Goal: Task Accomplishment & Management: Manage account settings

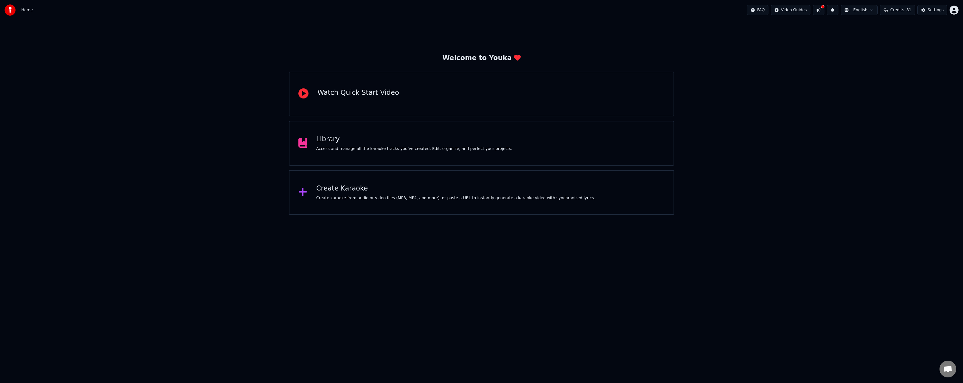
click at [408, 148] on div "Access and manage all the karaoke tracks you’ve created. Edit, organize, and pe…" at bounding box center [414, 149] width 196 height 6
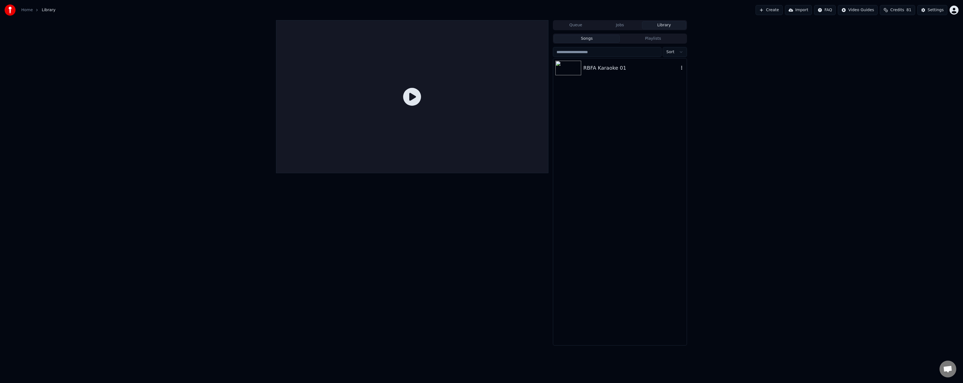
click at [608, 69] on div "RBFA Karaoke 01" at bounding box center [630, 68] width 95 height 8
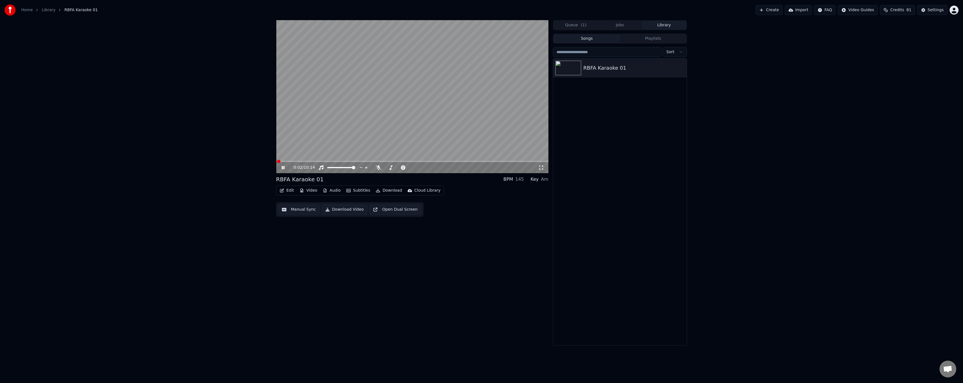
click at [285, 167] on icon at bounding box center [286, 167] width 13 height 4
click at [935, 11] on div "Settings" at bounding box center [935, 10] width 16 height 6
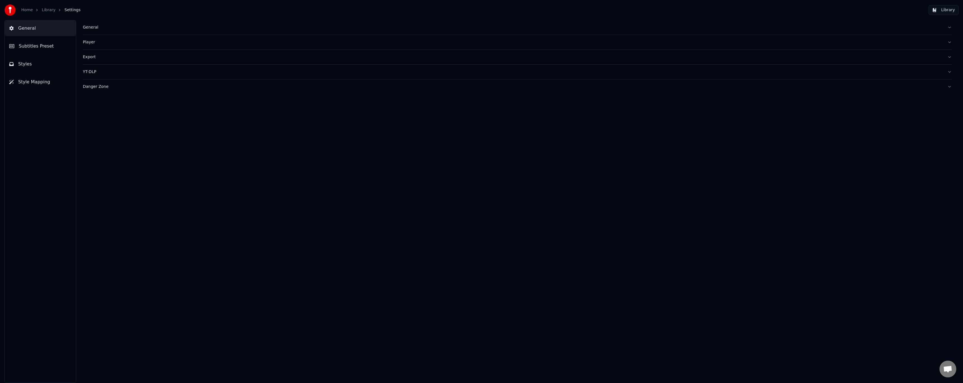
click at [48, 47] on span "Subtitles Preset" at bounding box center [36, 46] width 35 height 7
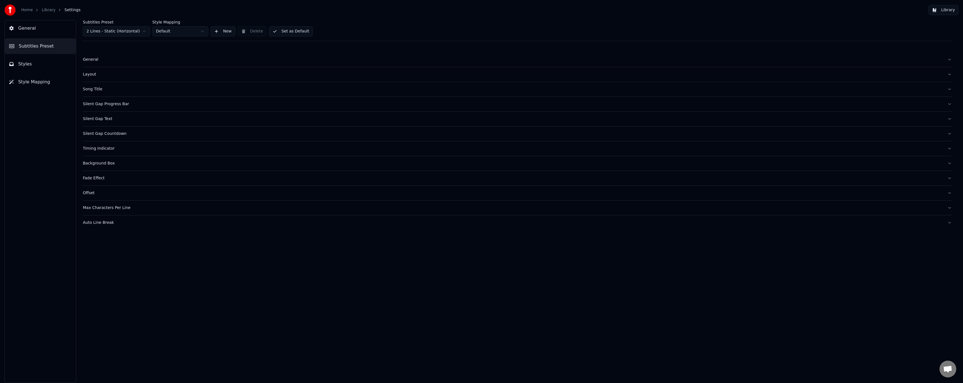
click at [97, 61] on div "General" at bounding box center [513, 60] width 860 height 6
click at [95, 74] on div "Layout" at bounding box center [513, 75] width 860 height 6
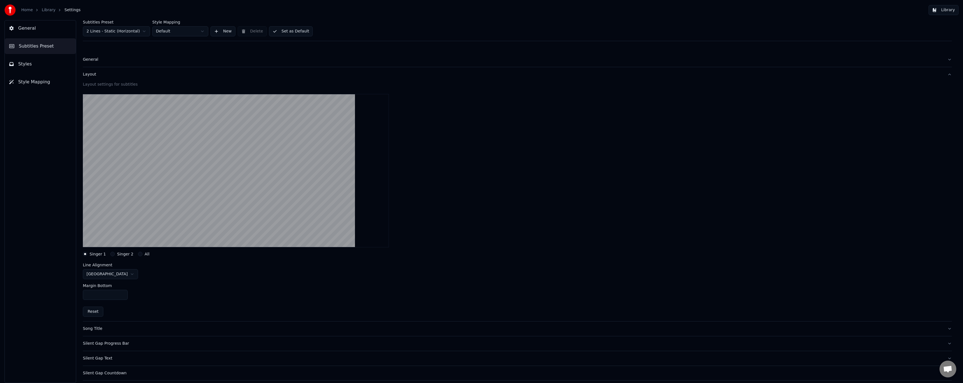
click at [92, 76] on div "Layout" at bounding box center [513, 75] width 860 height 6
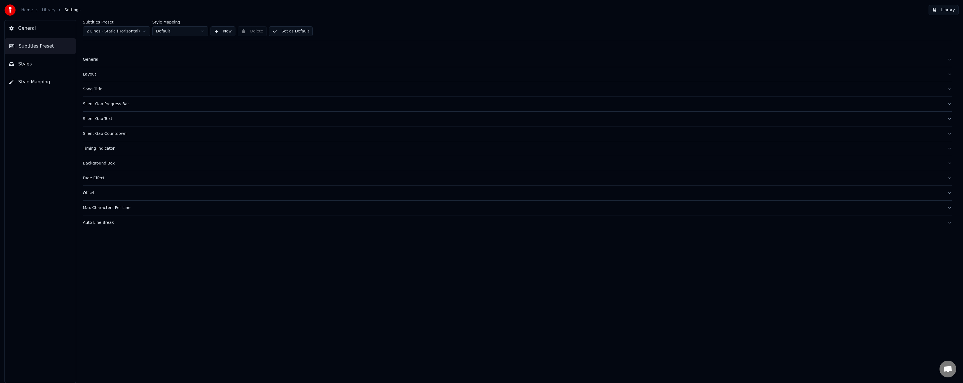
click at [105, 223] on div "Auto Line Break" at bounding box center [513, 223] width 860 height 6
click at [110, 210] on div "Max Characters Per Line" at bounding box center [513, 208] width 860 height 6
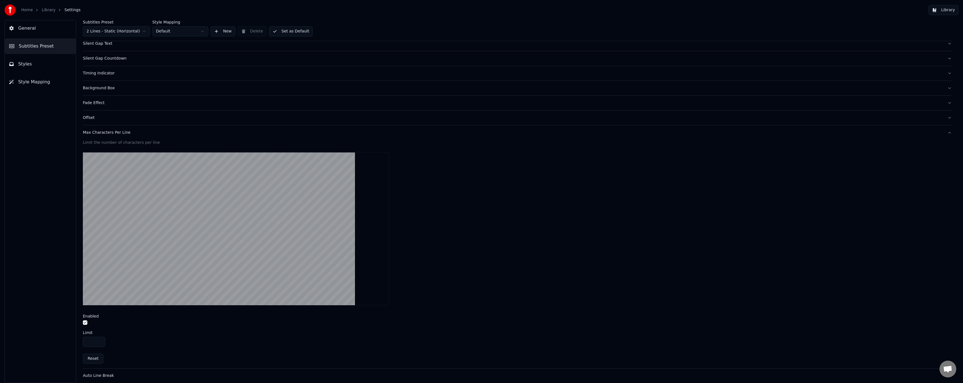
scroll to position [79, 0]
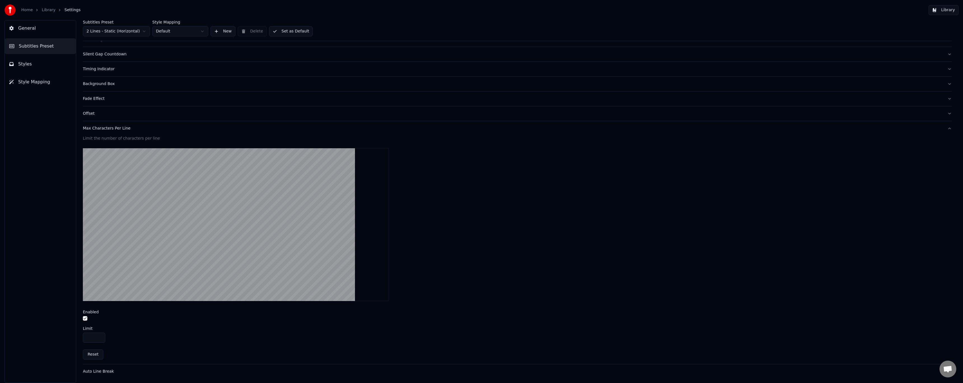
click at [111, 131] on div "Max Characters Per Line" at bounding box center [513, 129] width 860 height 6
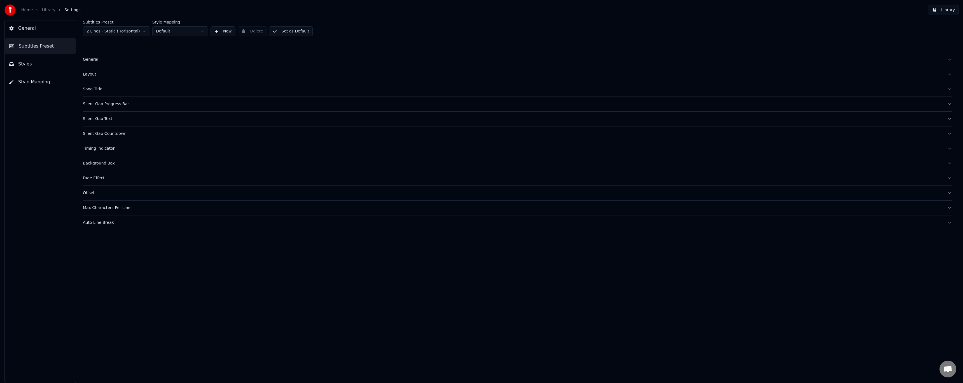
click at [92, 191] on div "Offset" at bounding box center [513, 193] width 860 height 6
click at [95, 179] on div "Fade Effect" at bounding box center [513, 178] width 860 height 6
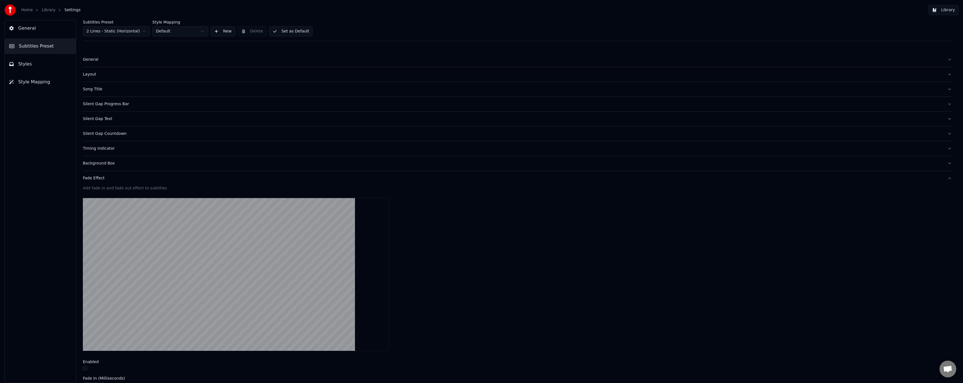
click at [97, 179] on div "Fade Effect" at bounding box center [513, 178] width 860 height 6
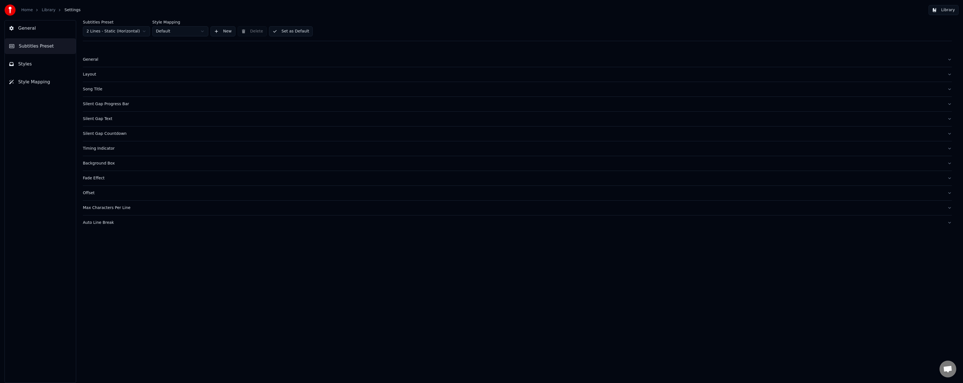
click at [100, 164] on div "Background Box" at bounding box center [513, 164] width 860 height 6
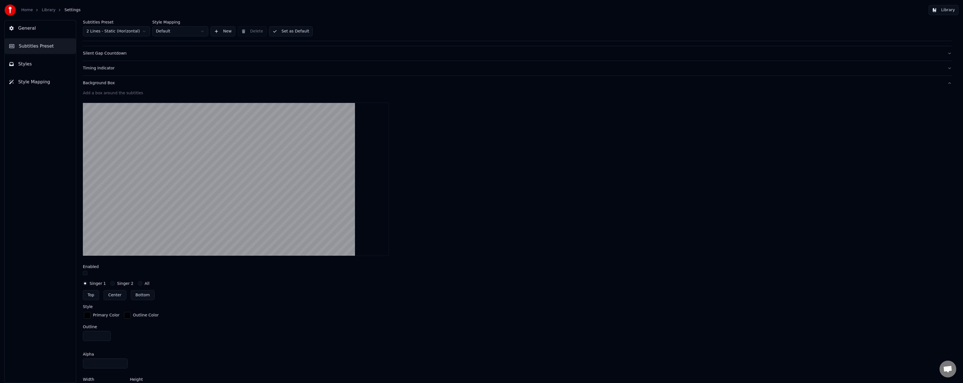
scroll to position [58, 0]
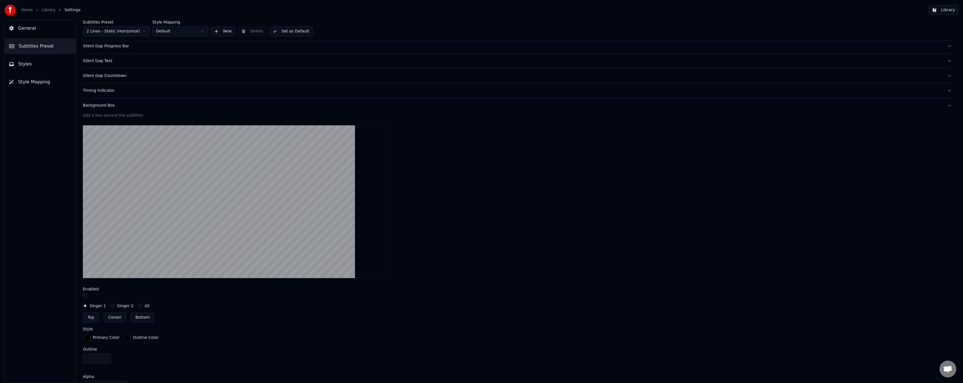
click at [101, 107] on div "Background Box" at bounding box center [513, 106] width 860 height 6
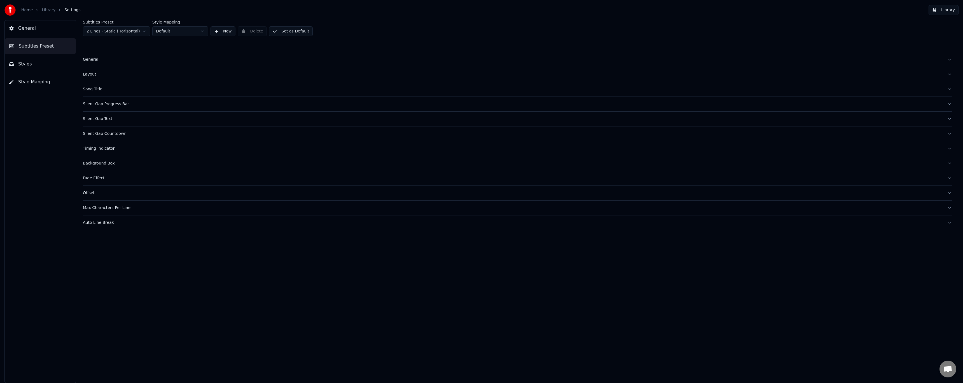
click at [103, 148] on div "Timing Indicator" at bounding box center [513, 149] width 860 height 6
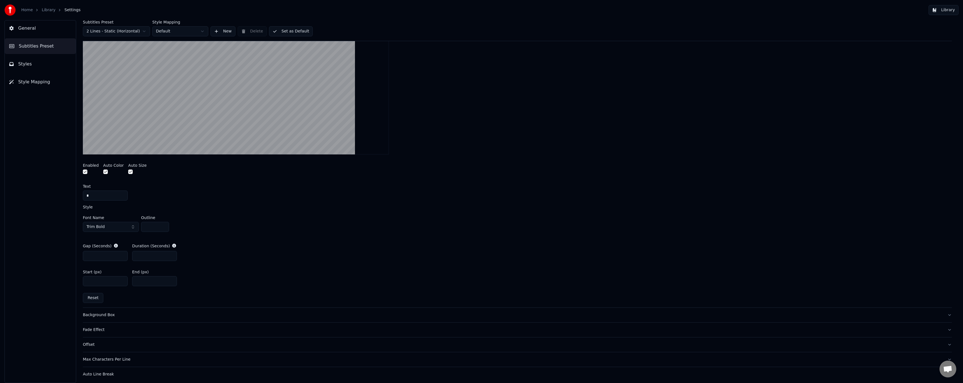
scroll to position [170, 0]
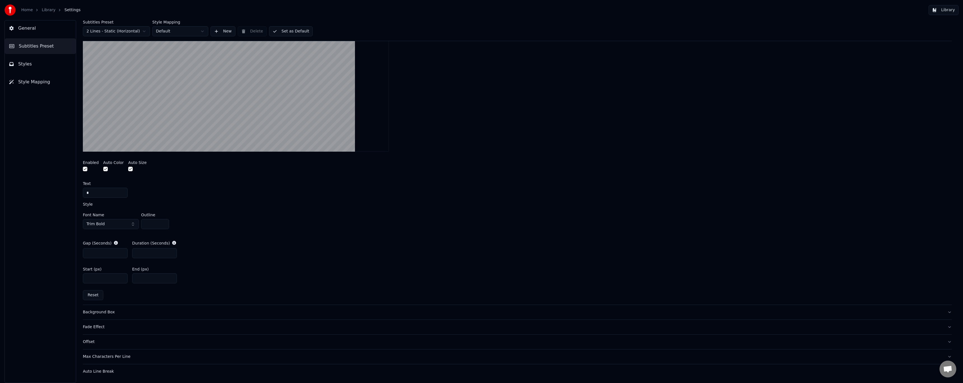
type input "*"
click at [121, 255] on input "*" at bounding box center [105, 253] width 45 height 10
click at [215, 238] on div "Gap (Seconds) * Duration (Seconds) *" at bounding box center [517, 249] width 869 height 27
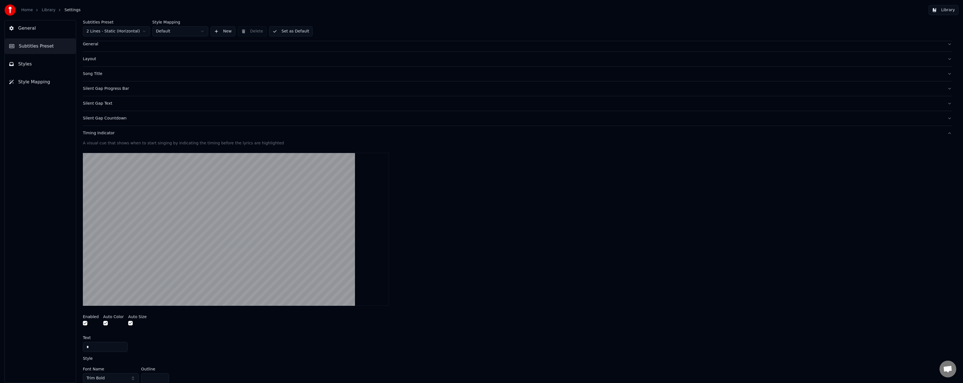
scroll to position [0, 0]
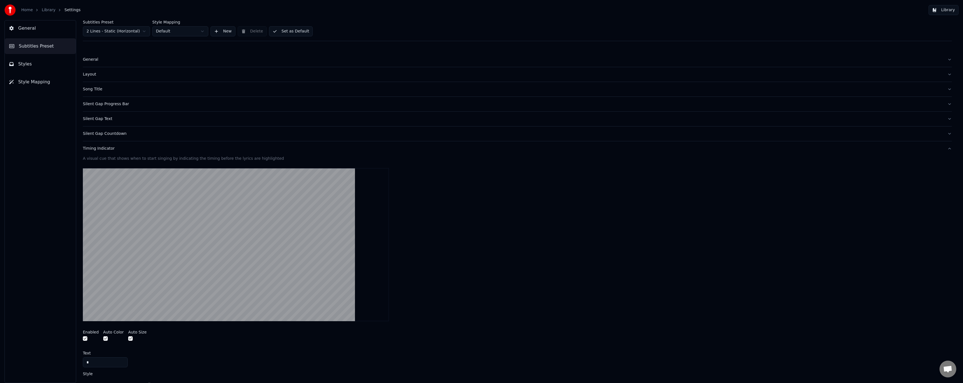
click at [119, 135] on div "Silent Gap Countdown" at bounding box center [513, 134] width 860 height 6
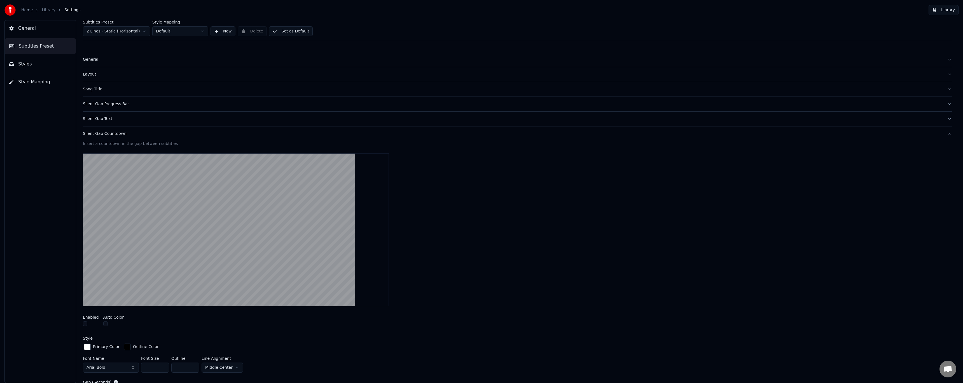
click at [119, 135] on div "Silent Gap Countdown" at bounding box center [513, 134] width 860 height 6
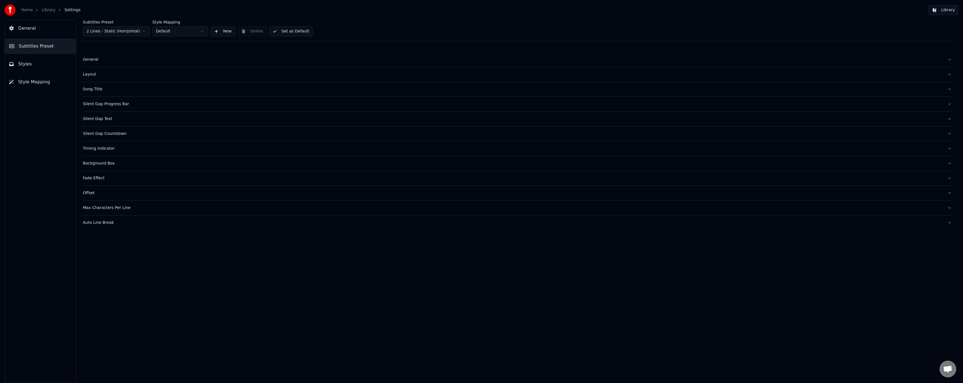
click at [119, 135] on div "Silent Gap Countdown" at bounding box center [513, 134] width 860 height 6
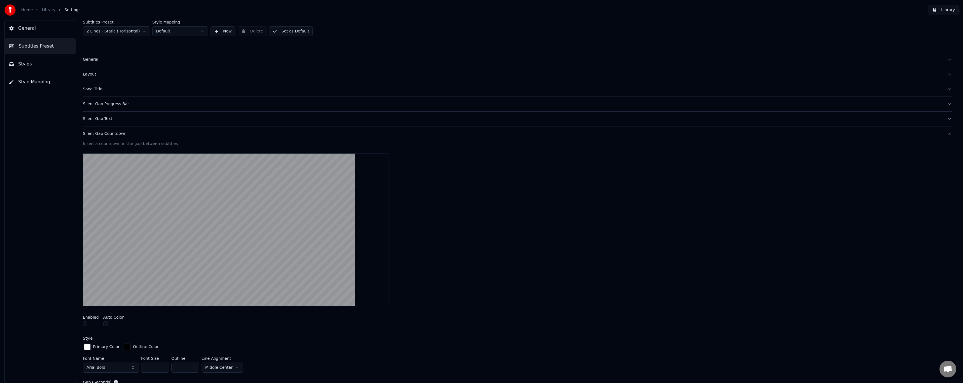
click at [118, 134] on div "Silent Gap Countdown" at bounding box center [513, 134] width 860 height 6
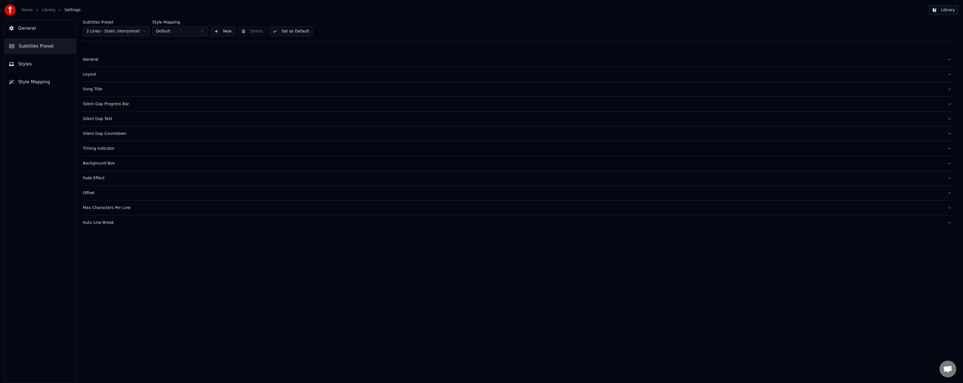
click at [105, 118] on div "Silent Gap Text" at bounding box center [513, 119] width 860 height 6
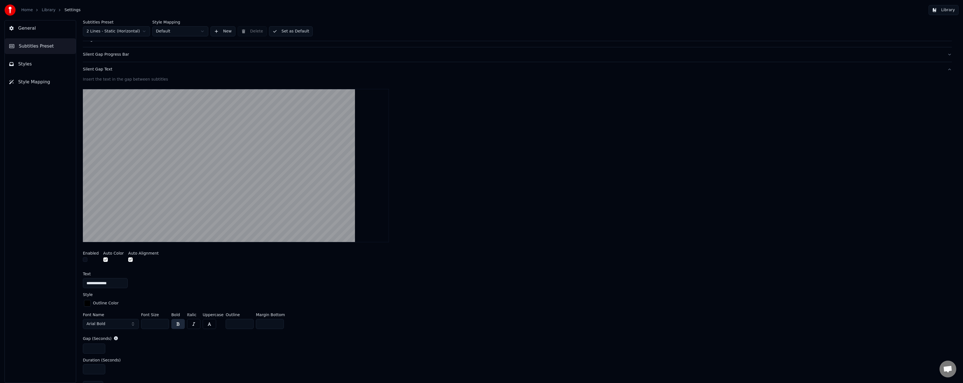
scroll to position [56, 0]
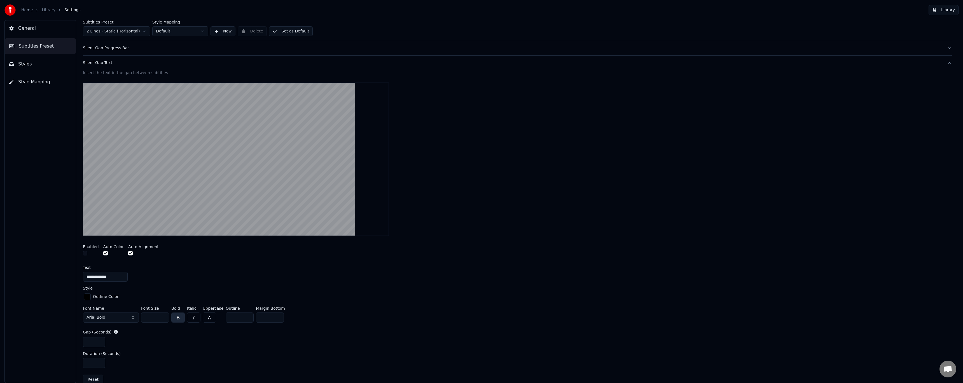
click at [85, 255] on button "button" at bounding box center [85, 253] width 4 height 4
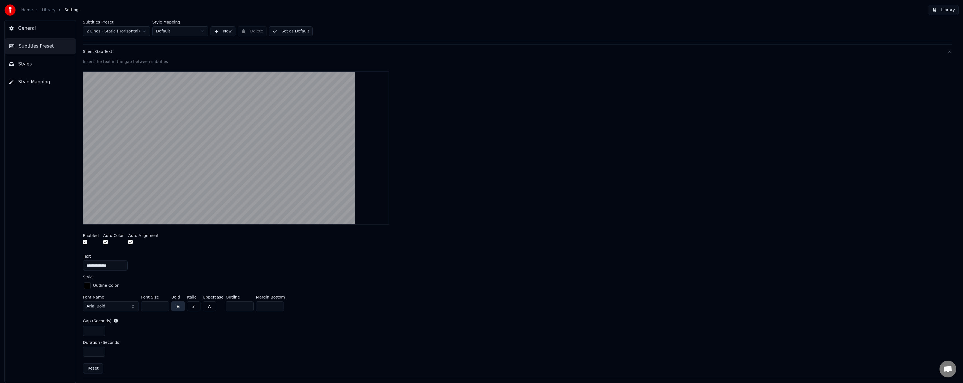
scroll to position [65, 0]
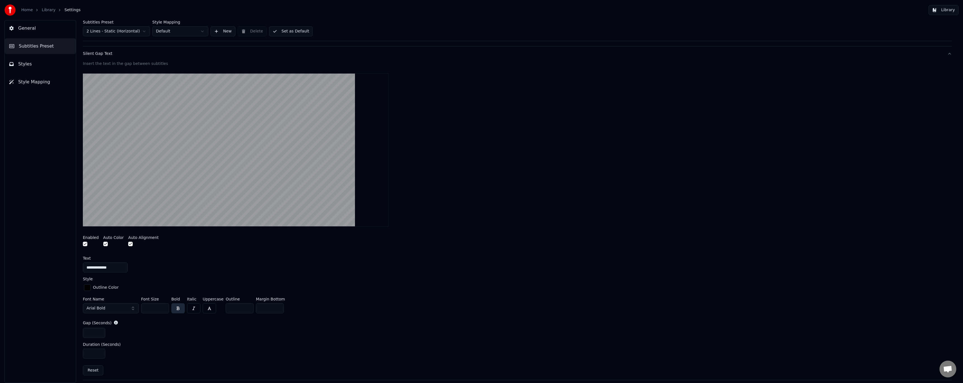
click at [85, 243] on button "button" at bounding box center [85, 244] width 4 height 4
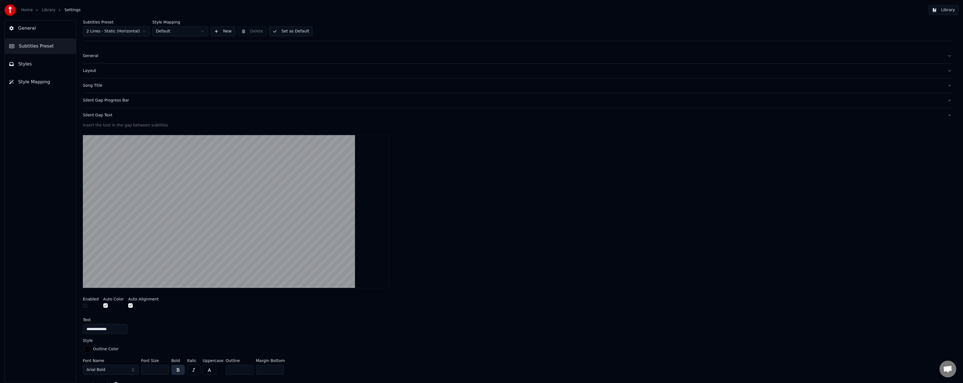
scroll to position [0, 0]
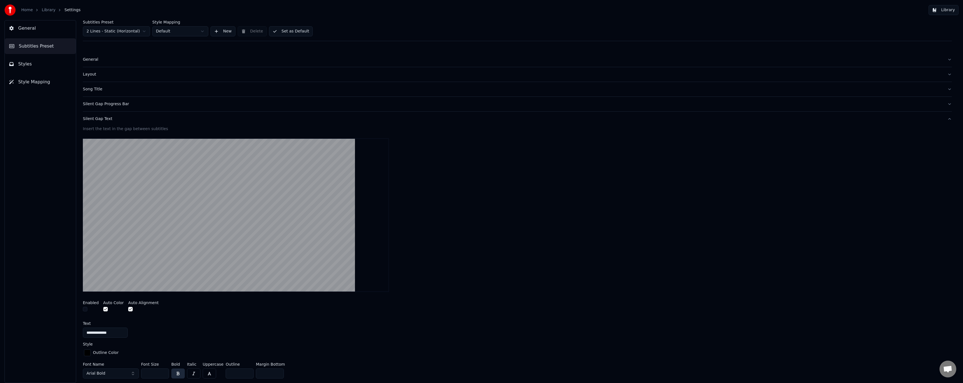
click at [107, 121] on div "Silent Gap Text" at bounding box center [513, 119] width 860 height 6
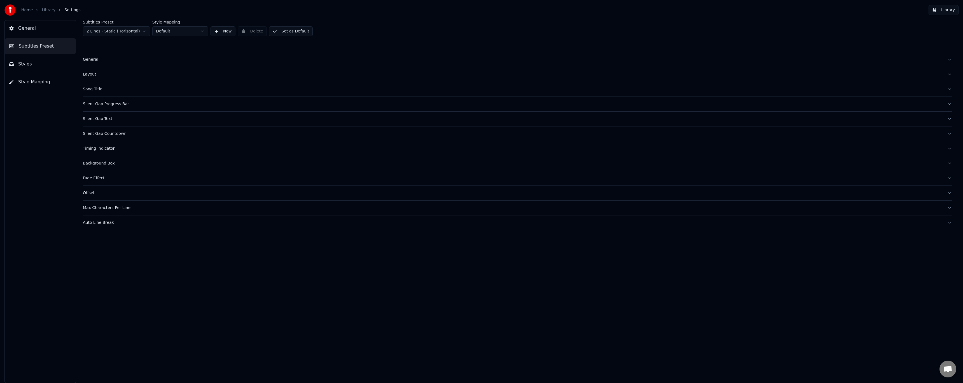
click at [109, 106] on div "Silent Gap Progress Bar" at bounding box center [513, 104] width 860 height 6
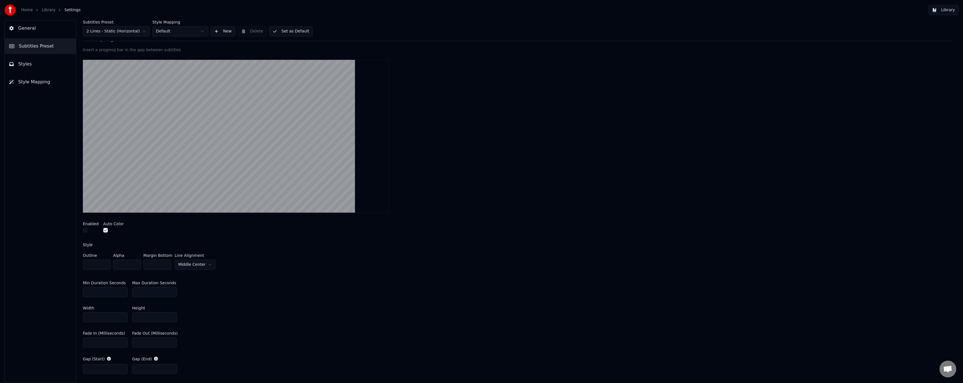
scroll to position [65, 0]
click at [85, 228] on button "button" at bounding box center [85, 229] width 4 height 4
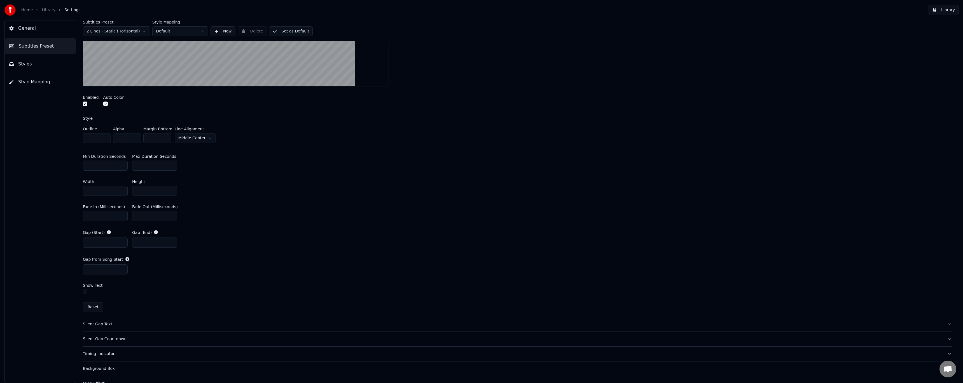
scroll to position [196, 0]
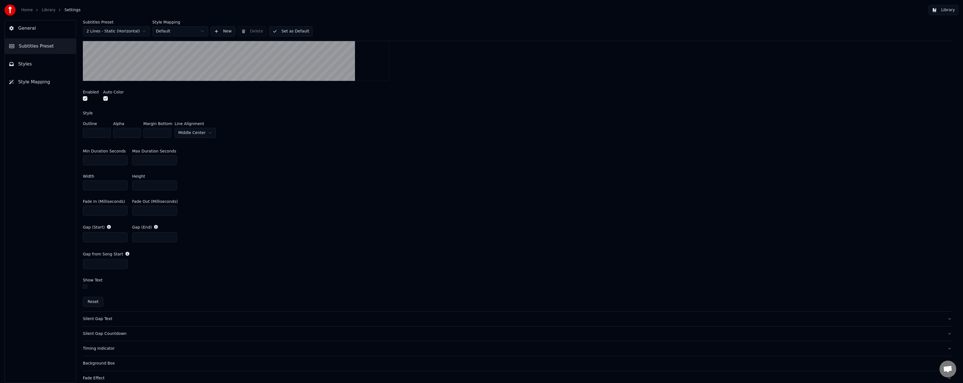
click at [86, 285] on button "button" at bounding box center [85, 286] width 4 height 4
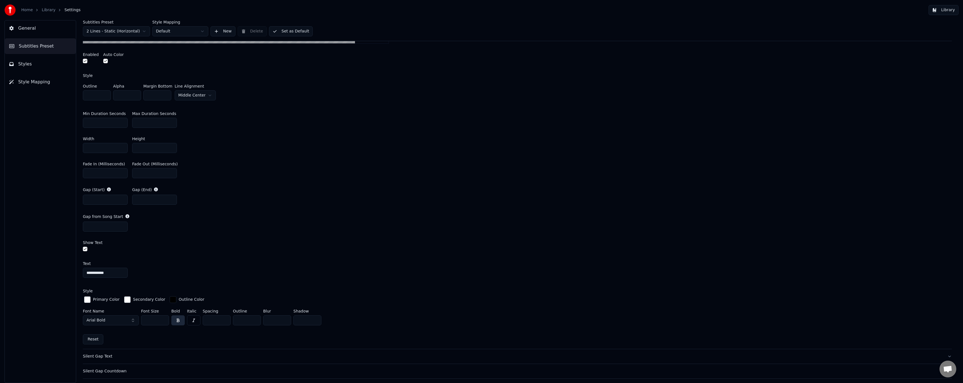
scroll to position [233, 0]
click at [84, 248] on button "button" at bounding box center [85, 249] width 4 height 4
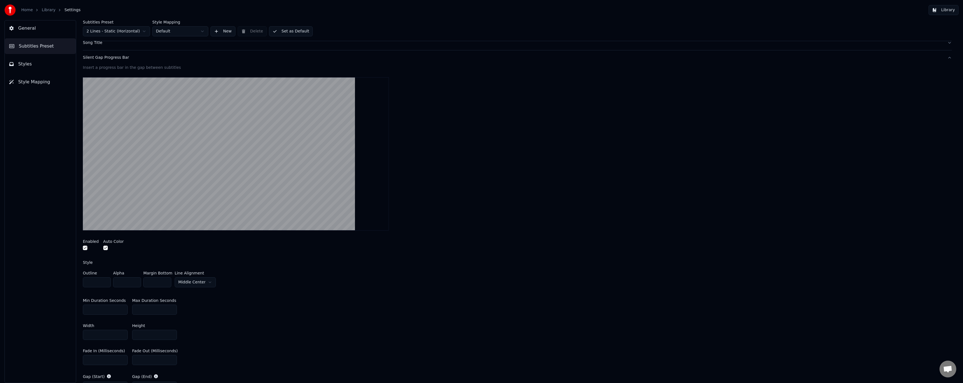
scroll to position [47, 0]
click at [85, 247] on button "button" at bounding box center [85, 247] width 4 height 4
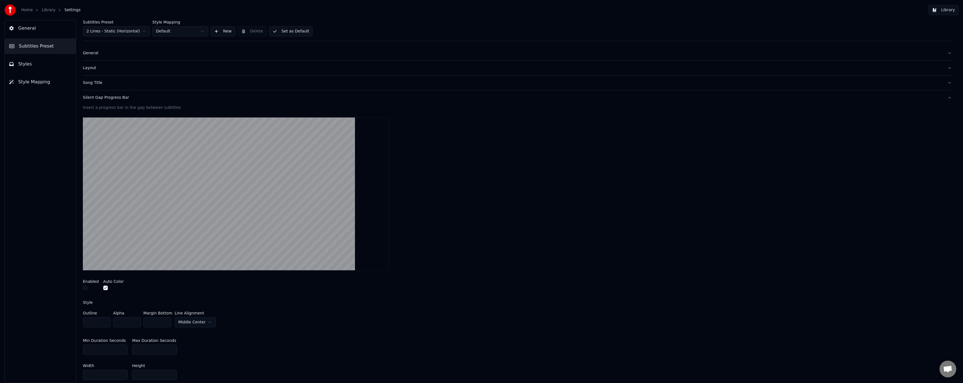
scroll to position [0, 0]
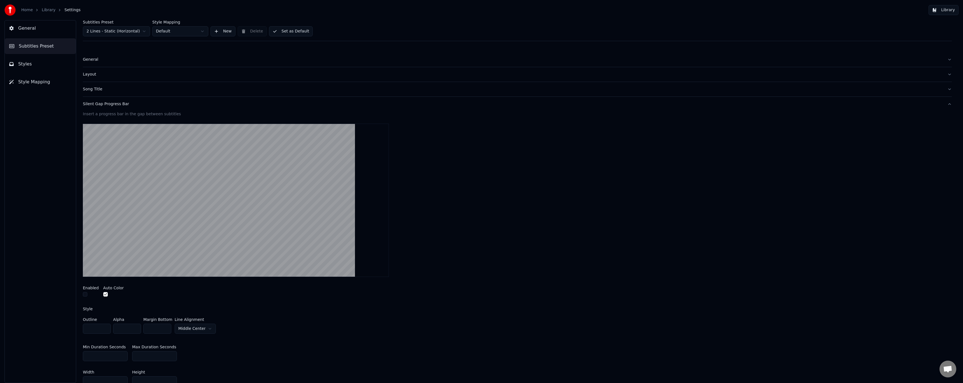
click at [119, 107] on button "Silent Gap Progress Bar" at bounding box center [517, 104] width 869 height 15
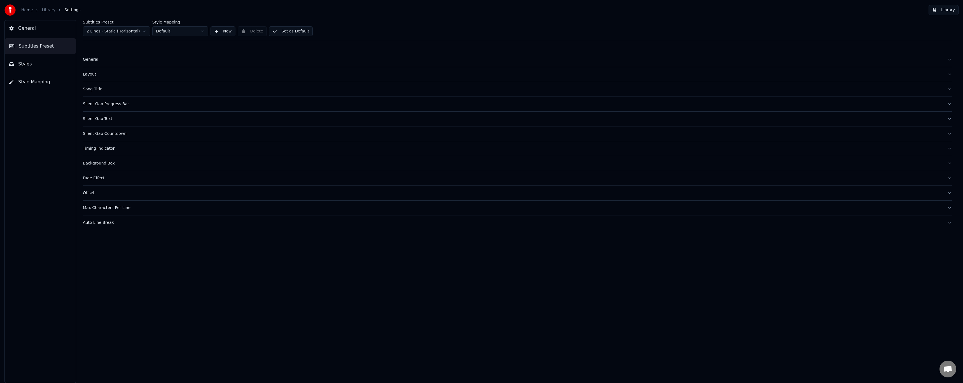
click at [95, 61] on div "General" at bounding box center [513, 60] width 860 height 6
click at [91, 75] on div "Layout" at bounding box center [513, 75] width 860 height 6
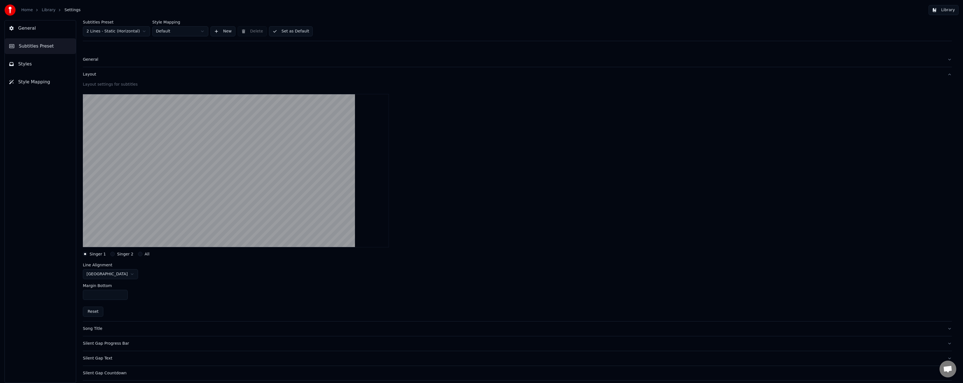
click at [93, 61] on div "General" at bounding box center [513, 60] width 860 height 6
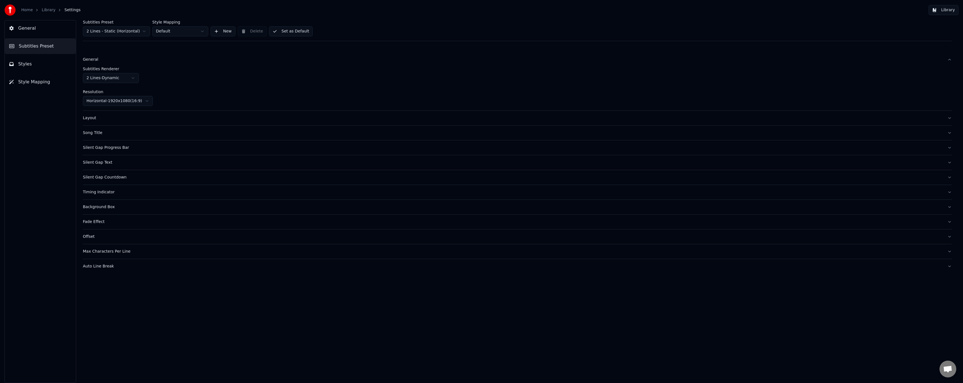
click at [41, 66] on button "Styles" at bounding box center [40, 64] width 71 height 16
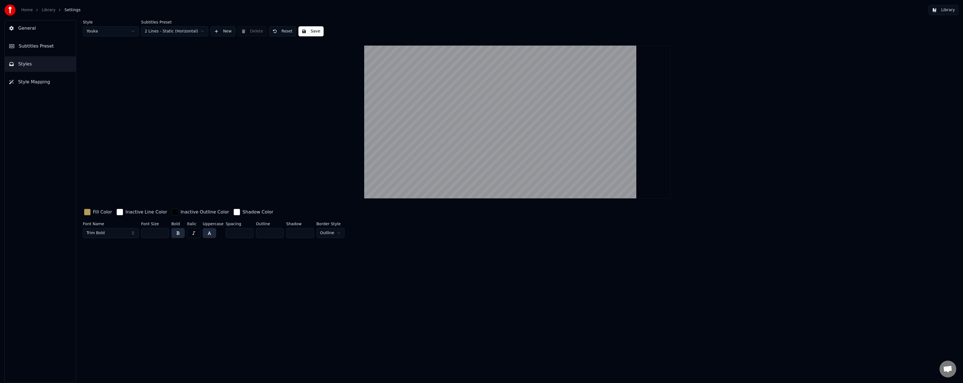
click at [42, 81] on span "Style Mapping" at bounding box center [34, 82] width 32 height 7
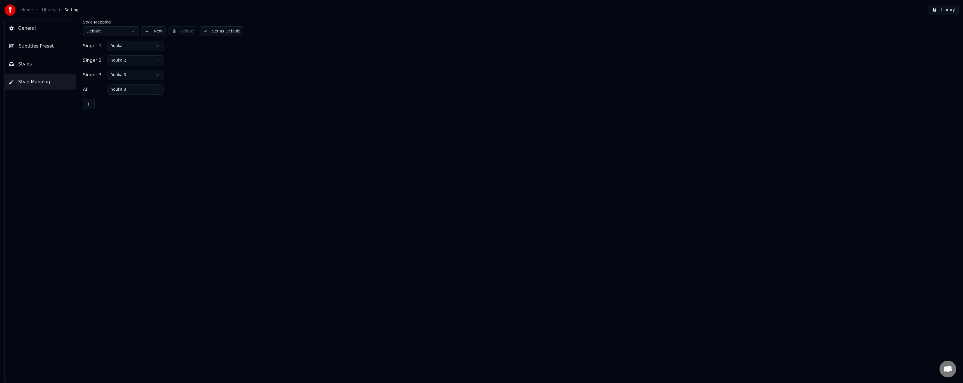
click at [41, 64] on button "Styles" at bounding box center [40, 64] width 71 height 16
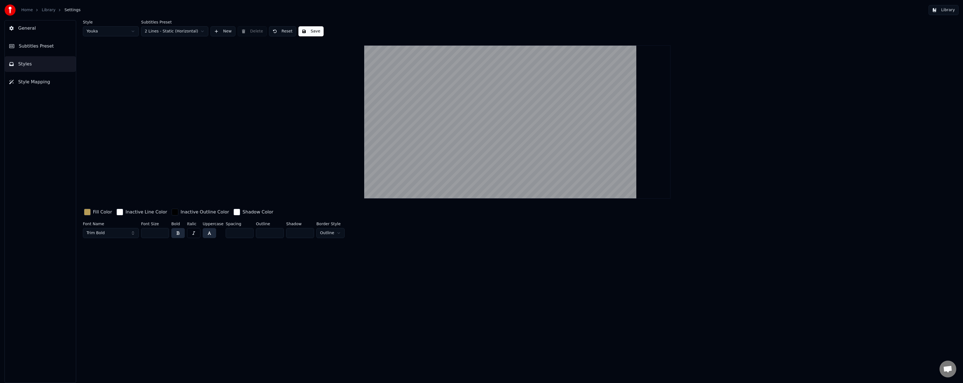
click at [107, 31] on html "Home Library Settings Library General Subtitles Preset Styles Style Mapping Sty…" at bounding box center [481, 191] width 963 height 383
type input "***"
click at [46, 29] on button "General" at bounding box center [40, 28] width 71 height 16
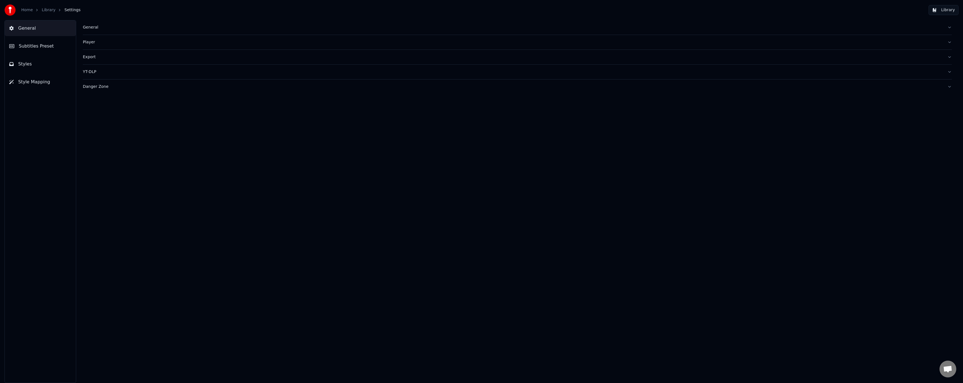
click at [99, 88] on div "Danger Zone" at bounding box center [513, 87] width 860 height 6
click at [44, 46] on span "Subtitles Preset" at bounding box center [36, 46] width 35 height 7
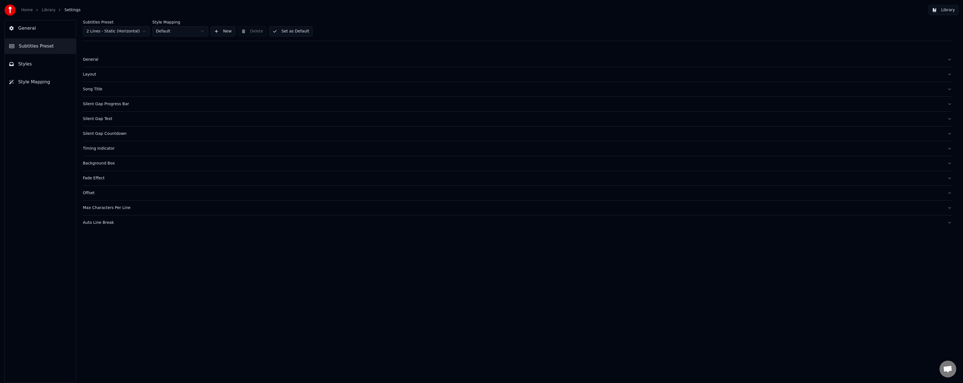
click at [29, 11] on link "Home" at bounding box center [26, 10] width 11 height 6
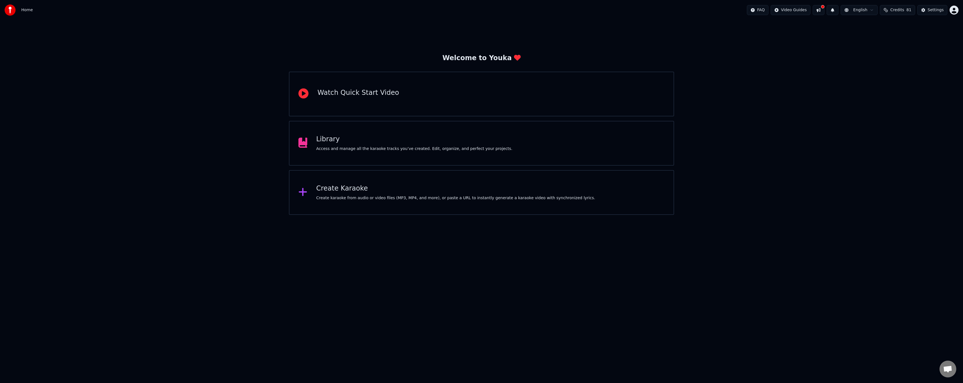
click at [824, 11] on button at bounding box center [818, 10] width 12 height 10
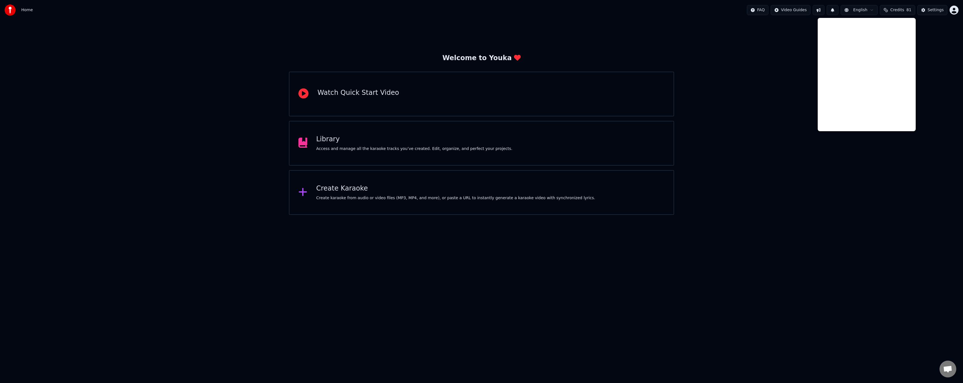
click at [824, 11] on button at bounding box center [818, 10] width 12 height 10
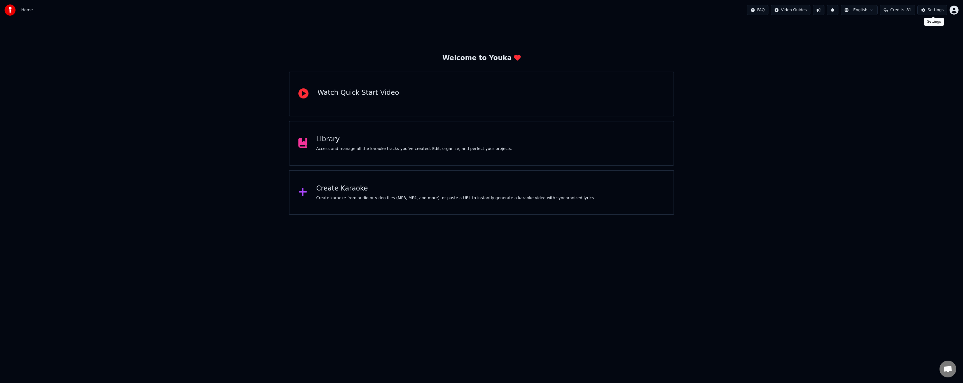
click at [933, 10] on div "Settings" at bounding box center [935, 10] width 16 height 6
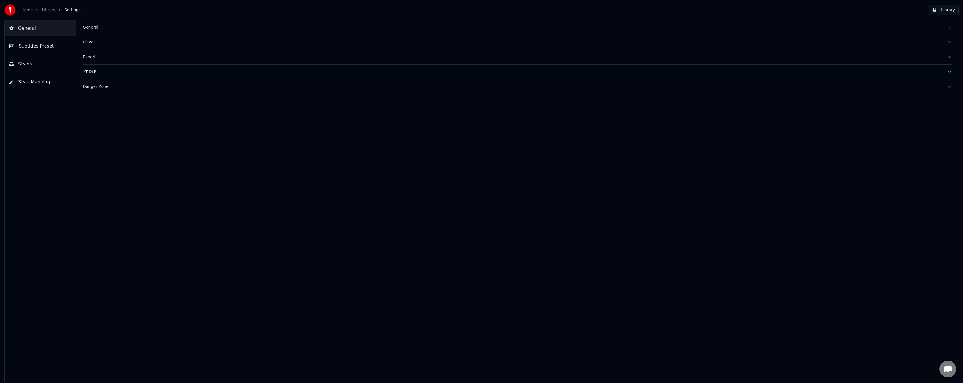
click at [96, 26] on div "General" at bounding box center [513, 28] width 860 height 6
click at [96, 27] on div "General" at bounding box center [513, 28] width 860 height 6
click at [91, 40] on div "Player" at bounding box center [513, 42] width 860 height 6
click at [91, 41] on div "Player" at bounding box center [513, 42] width 860 height 6
click at [46, 45] on span "Subtitles Preset" at bounding box center [36, 46] width 35 height 7
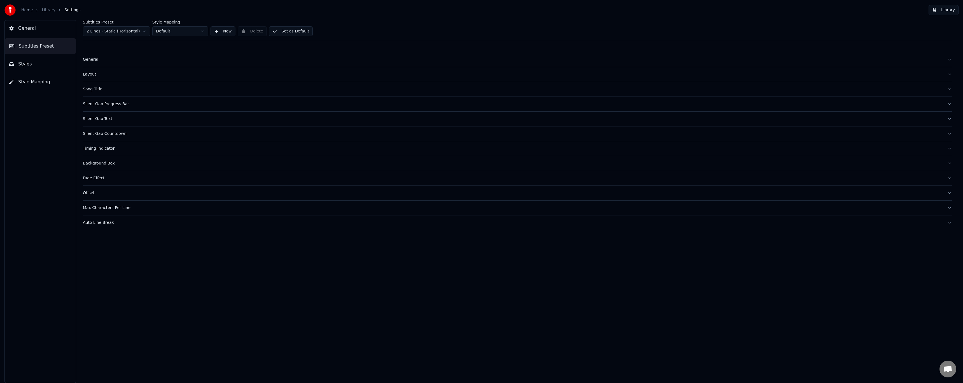
click at [102, 120] on div "Silent Gap Text" at bounding box center [513, 119] width 860 height 6
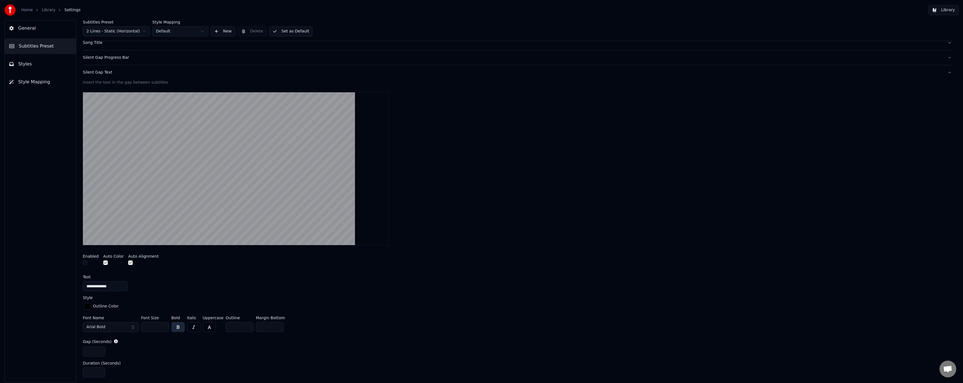
scroll to position [47, 0]
click at [84, 262] on button "button" at bounding box center [85, 262] width 4 height 4
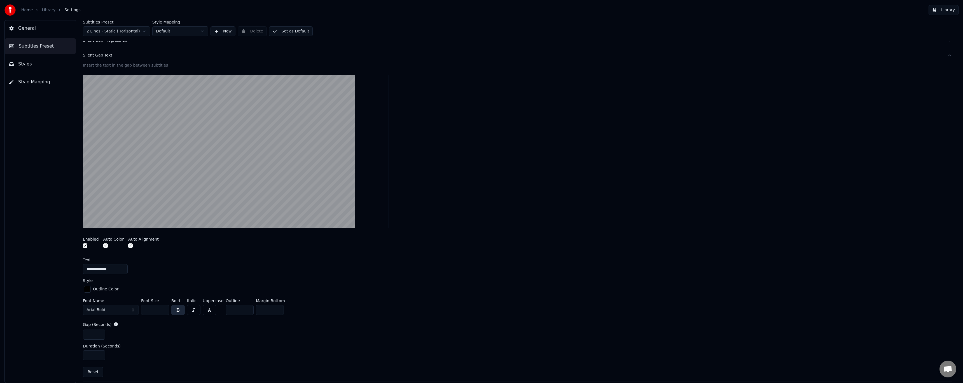
scroll to position [65, 0]
drag, startPoint x: 112, startPoint y: 269, endPoint x: 55, endPoint y: 267, distance: 57.4
click at [55, 267] on div "**********" at bounding box center [481, 201] width 963 height 363
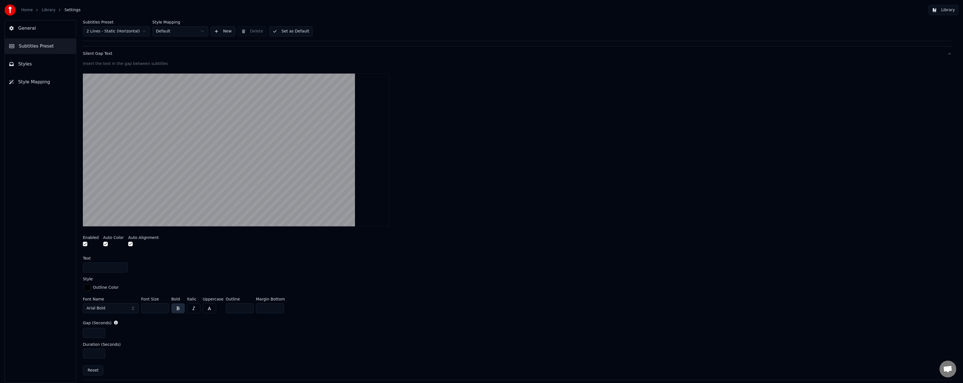
click at [164, 258] on div "Text" at bounding box center [517, 258] width 869 height 4
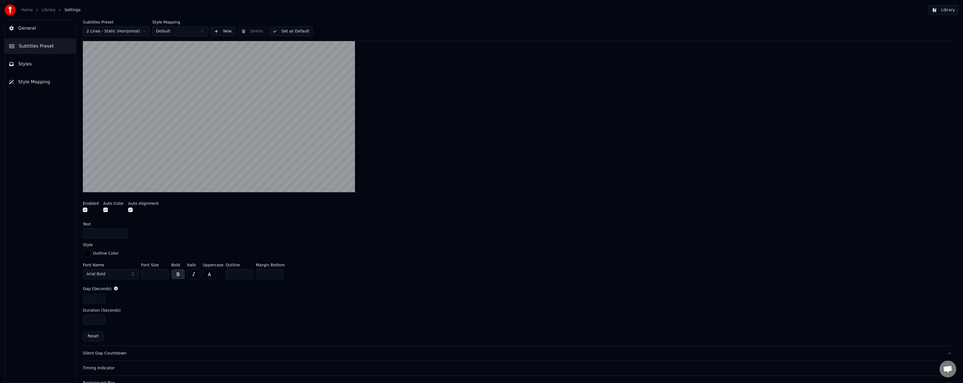
scroll to position [103, 0]
click at [85, 207] on button "button" at bounding box center [85, 206] width 4 height 4
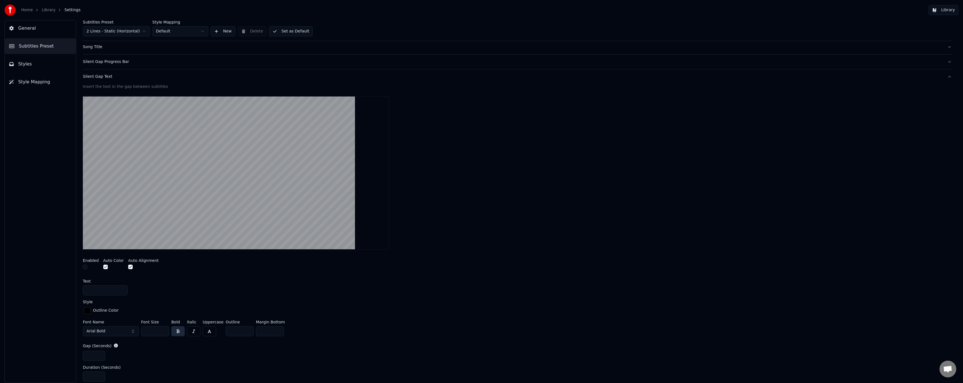
scroll to position [9, 0]
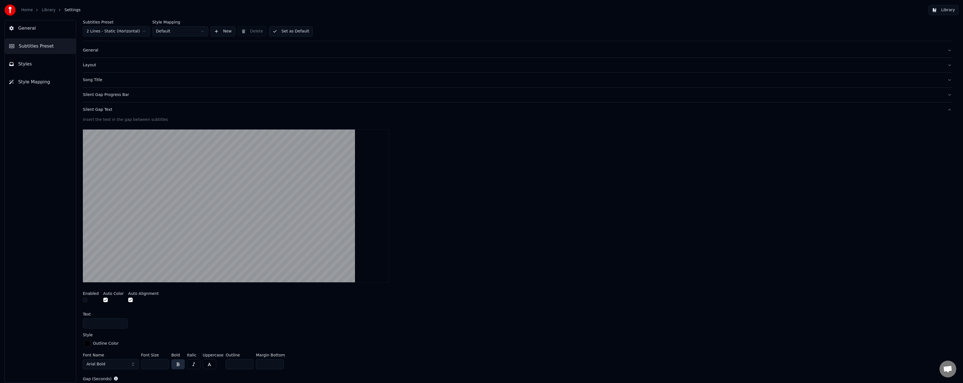
click at [100, 111] on div "Silent Gap Text" at bounding box center [513, 110] width 860 height 6
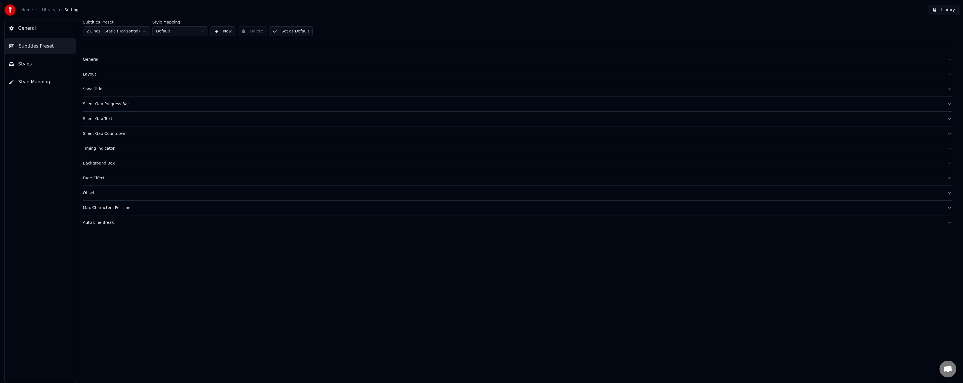
click at [106, 104] on div "Silent Gap Progress Bar" at bounding box center [513, 104] width 860 height 6
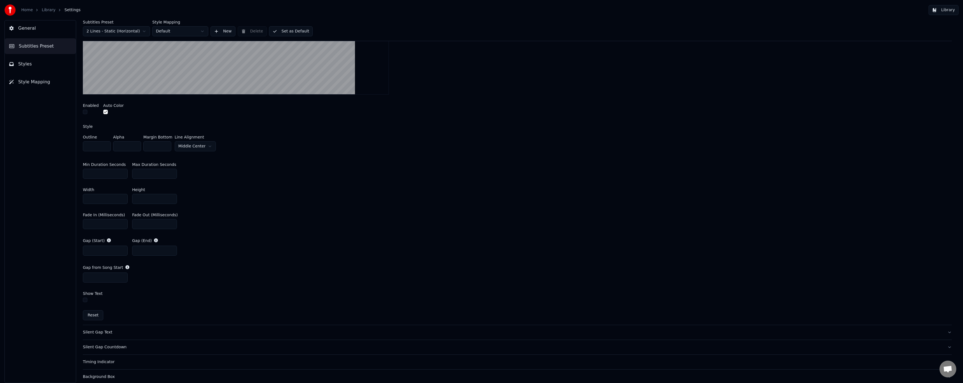
scroll to position [187, 0]
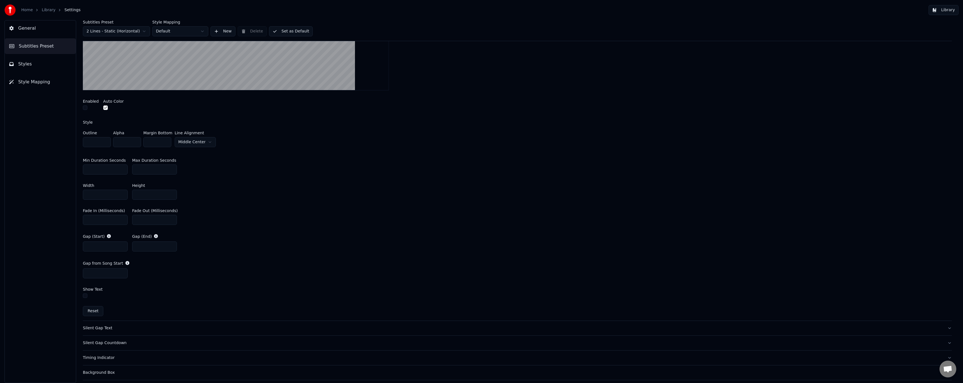
click at [84, 295] on button "button" at bounding box center [85, 296] width 4 height 4
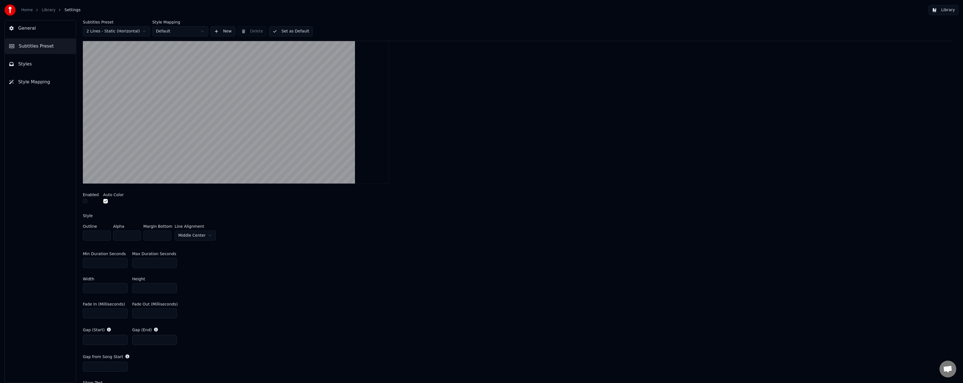
scroll to position [0, 0]
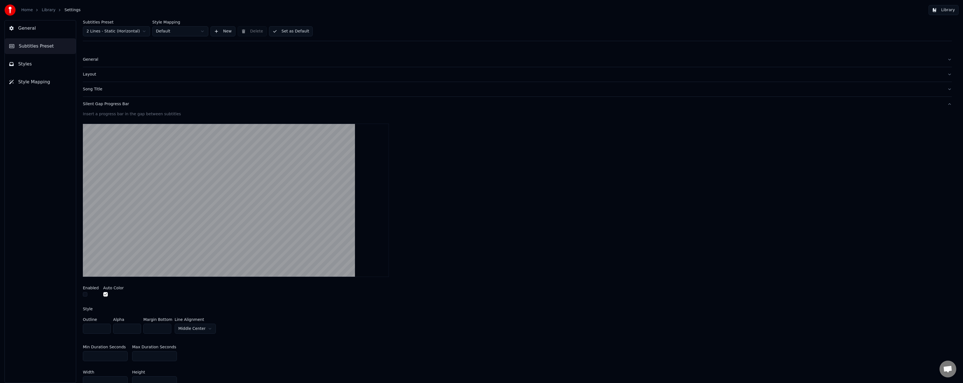
click at [117, 104] on div "Silent Gap Progress Bar" at bounding box center [513, 104] width 860 height 6
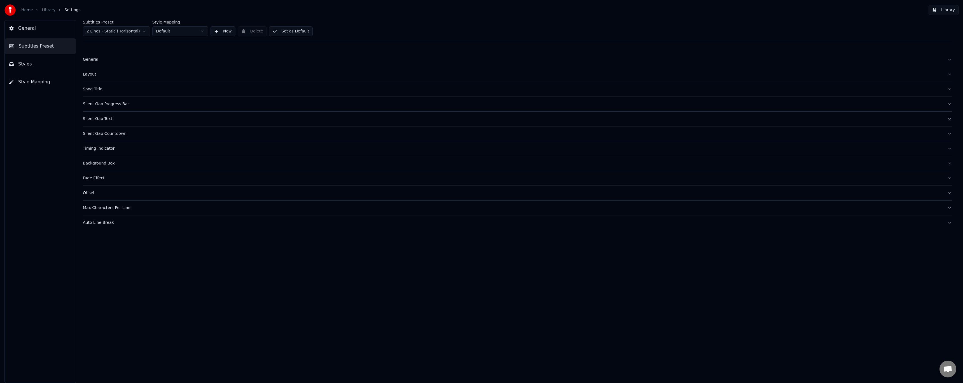
click at [115, 132] on div "Silent Gap Countdown" at bounding box center [513, 134] width 860 height 6
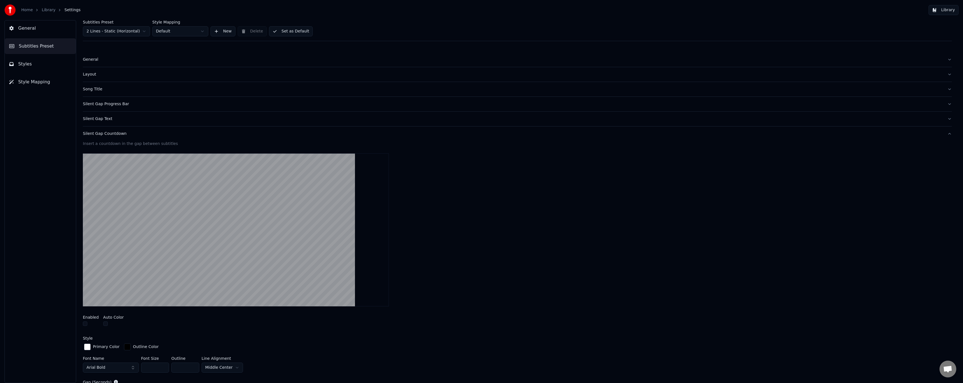
click at [111, 132] on div "Silent Gap Countdown" at bounding box center [513, 134] width 860 height 6
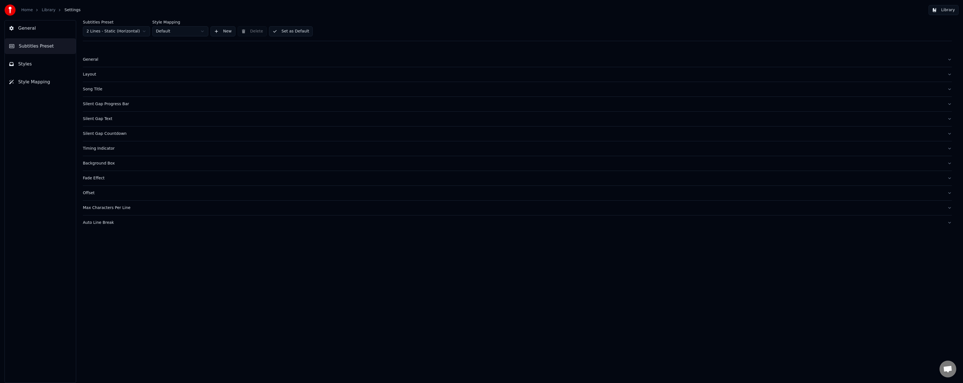
click at [111, 147] on div "Timing Indicator" at bounding box center [513, 149] width 860 height 6
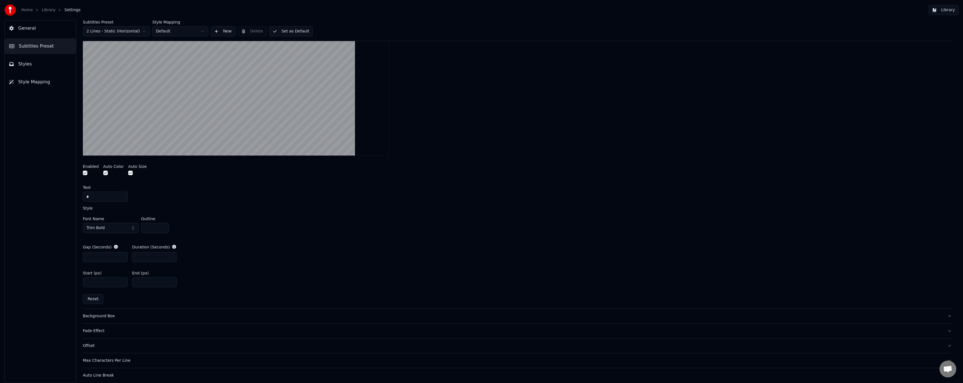
scroll to position [168, 0]
click at [122, 254] on input "*" at bounding box center [105, 255] width 45 height 10
type input "*"
click at [122, 256] on input "*" at bounding box center [105, 255] width 45 height 10
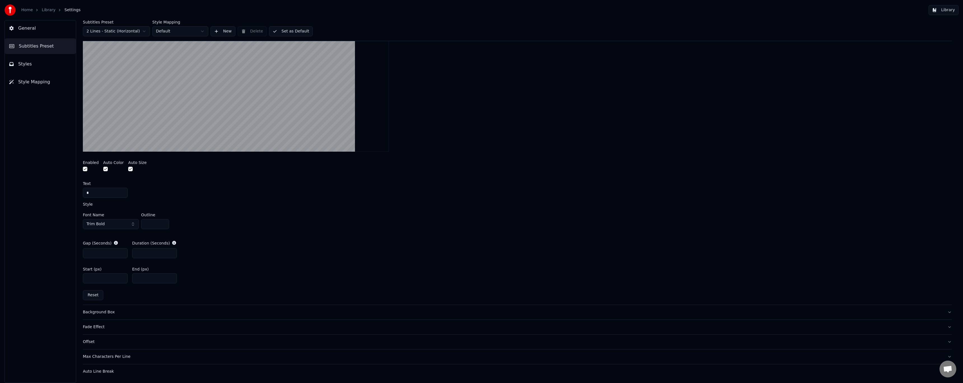
click at [95, 328] on div "Fade Effect" at bounding box center [513, 327] width 860 height 6
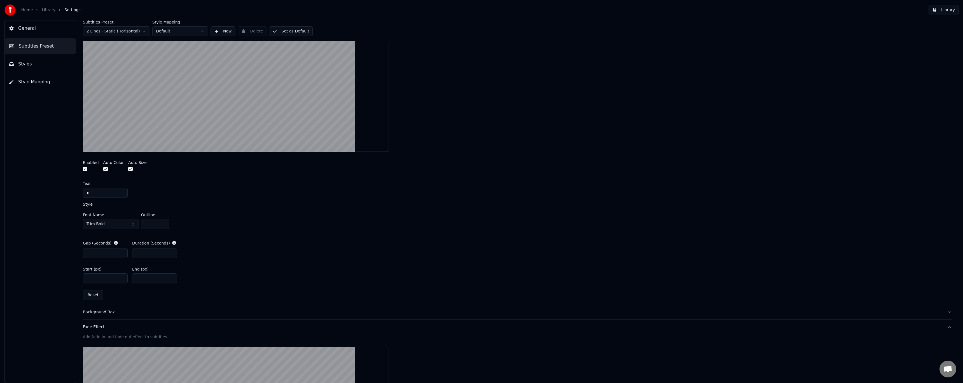
scroll to position [100, 0]
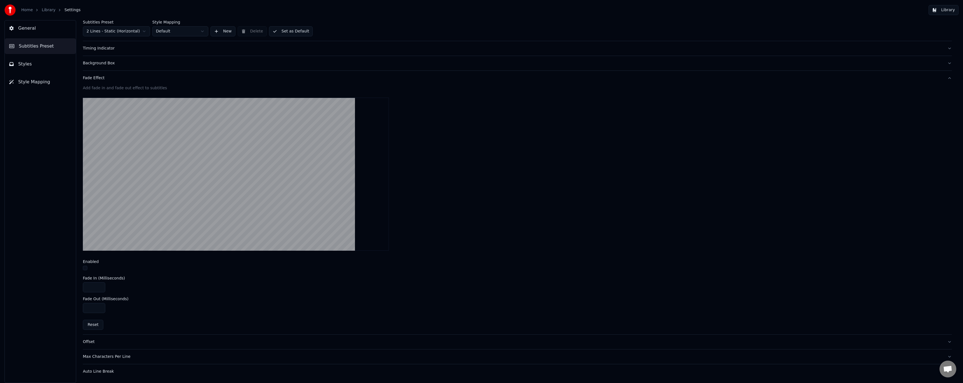
click at [94, 341] on div "Offset" at bounding box center [513, 342] width 860 height 6
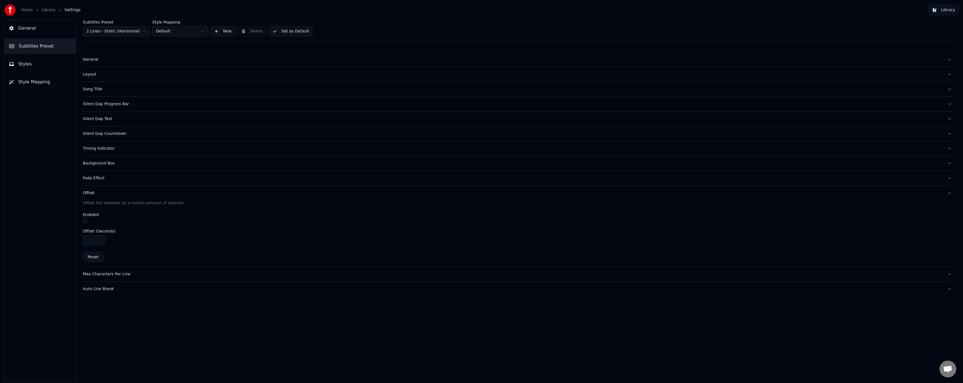
click at [939, 10] on button "Library" at bounding box center [943, 10] width 30 height 10
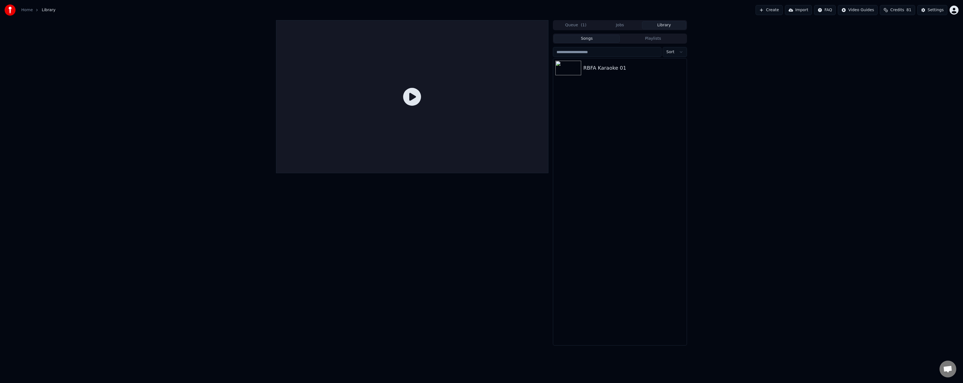
click at [414, 98] on icon at bounding box center [412, 97] width 18 height 18
click at [608, 67] on div "RBFA Karaoke 01" at bounding box center [630, 68] width 95 height 8
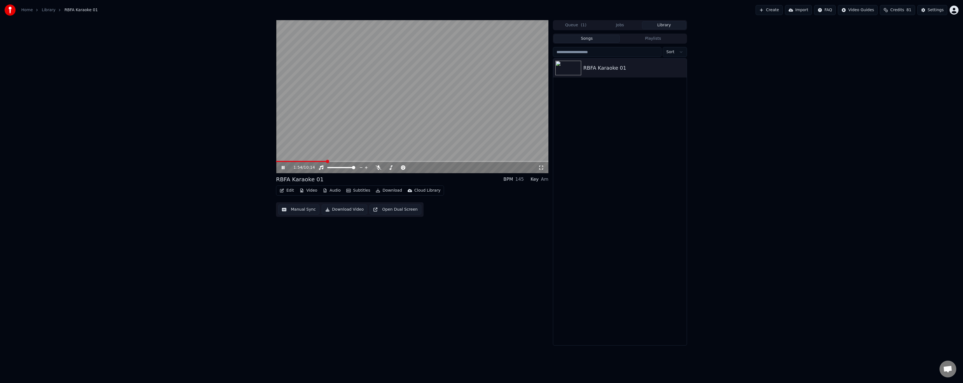
click at [326, 161] on span at bounding box center [412, 161] width 272 height 1
click at [378, 168] on icon at bounding box center [379, 167] width 6 height 4
click at [389, 170] on div "2:00 / 10:14" at bounding box center [416, 168] width 245 height 6
click at [390, 169] on icon at bounding box center [390, 167] width 3 height 4
click at [359, 161] on span at bounding box center [412, 161] width 272 height 1
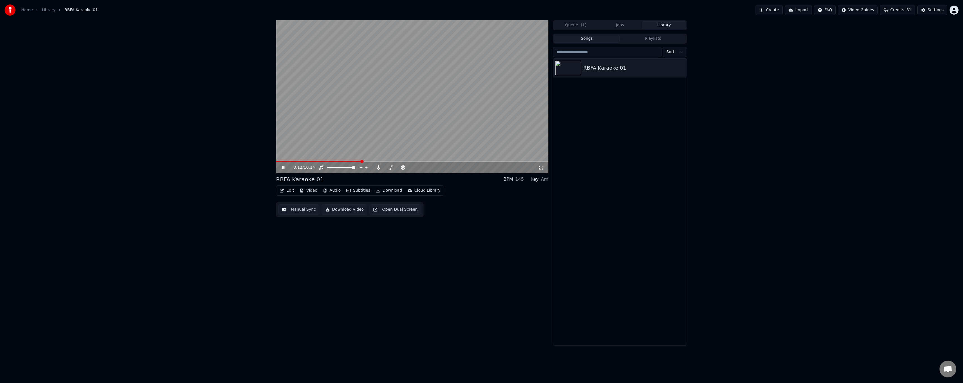
click at [306, 161] on span at bounding box center [318, 161] width 85 height 1
click at [322, 160] on video at bounding box center [412, 96] width 272 height 153
click at [423, 161] on span at bounding box center [412, 161] width 272 height 1
click at [283, 169] on icon at bounding box center [286, 167] width 13 height 4
click at [283, 168] on icon at bounding box center [286, 167] width 13 height 4
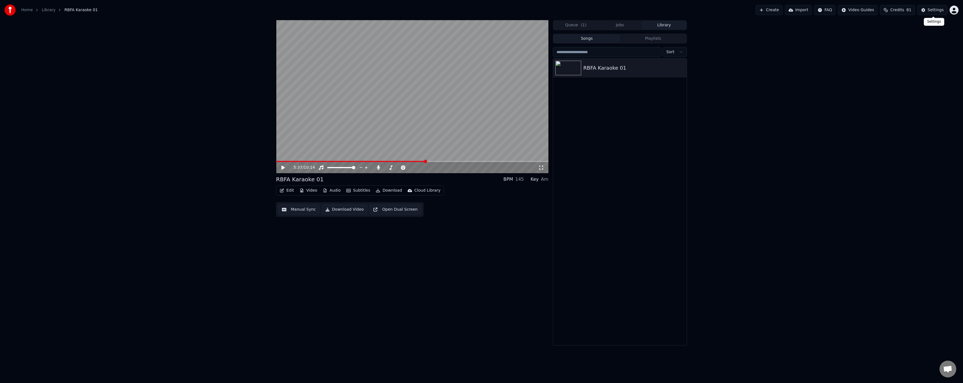
click at [930, 10] on div "Settings" at bounding box center [935, 10] width 16 height 6
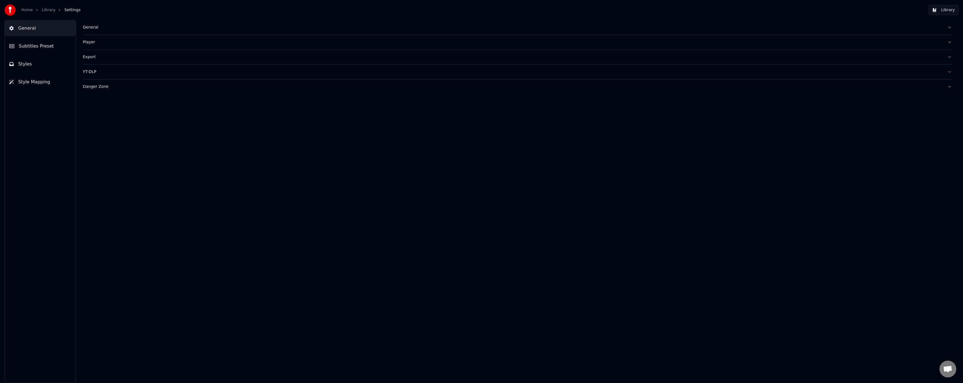
click at [40, 45] on span "Subtitles Preset" at bounding box center [36, 46] width 35 height 7
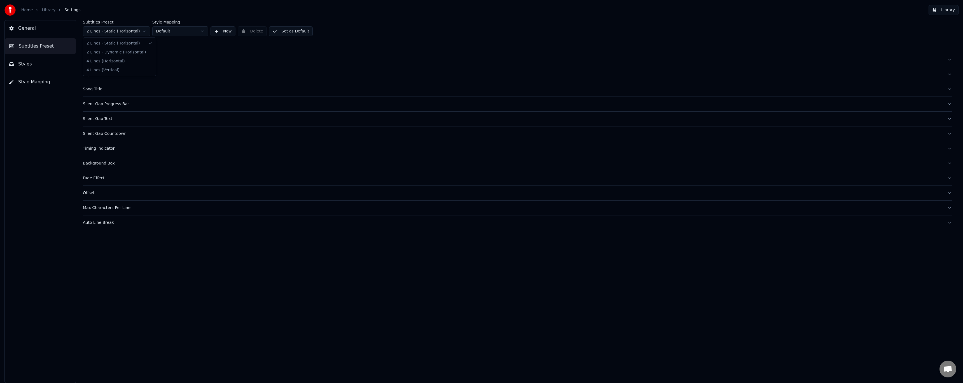
click at [126, 30] on html "Home Library Settings Library General Subtitles Preset Styles Style Mapping Sub…" at bounding box center [481, 191] width 963 height 383
click at [181, 47] on html "Home Library Settings Library General Subtitles Preset Styles Style Mapping Sub…" at bounding box center [481, 191] width 963 height 383
click at [185, 30] on html "Home Library Settings Library General Subtitles Preset Styles Style Mapping Sub…" at bounding box center [481, 191] width 963 height 383
click at [166, 53] on button "General" at bounding box center [517, 59] width 869 height 15
click at [164, 53] on button "General" at bounding box center [517, 59] width 869 height 15
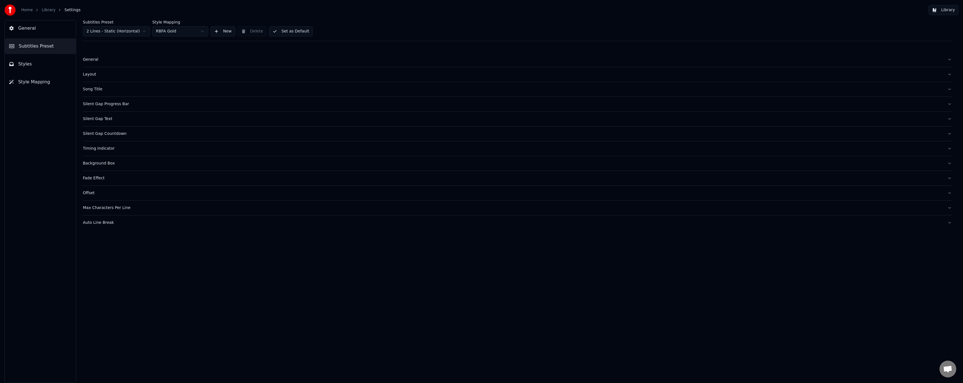
click at [104, 119] on div "Silent Gap Text" at bounding box center [513, 119] width 860 height 6
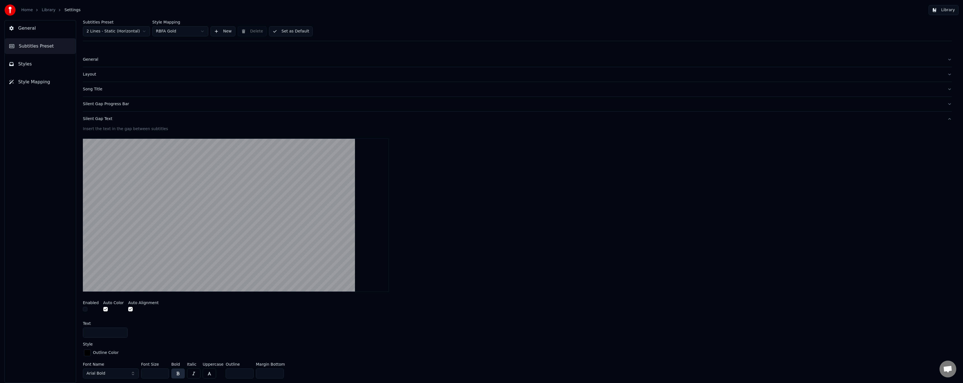
click at [104, 119] on div "Silent Gap Text" at bounding box center [513, 119] width 860 height 6
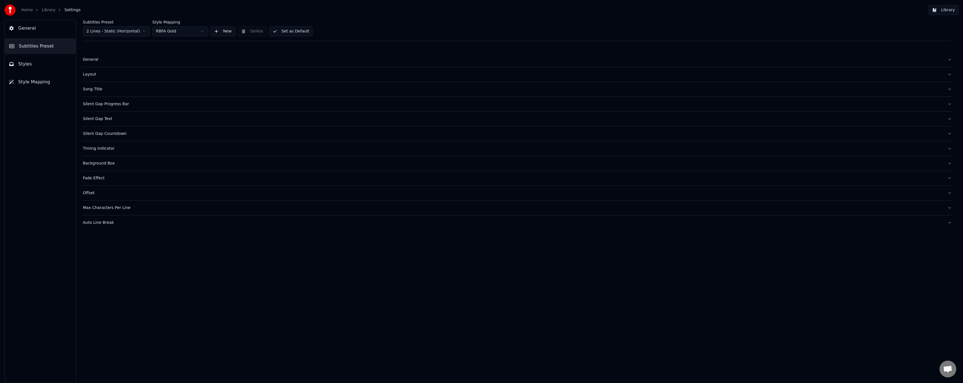
click at [104, 119] on div "Silent Gap Text" at bounding box center [513, 119] width 860 height 6
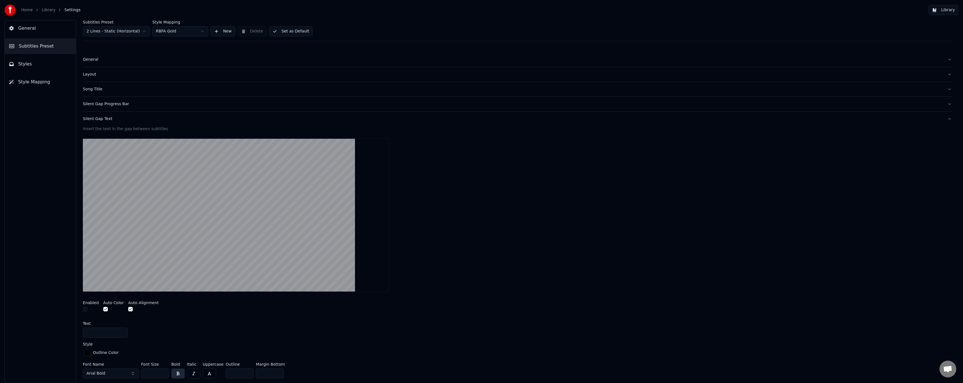
click at [104, 119] on div "Silent Gap Text" at bounding box center [513, 119] width 860 height 6
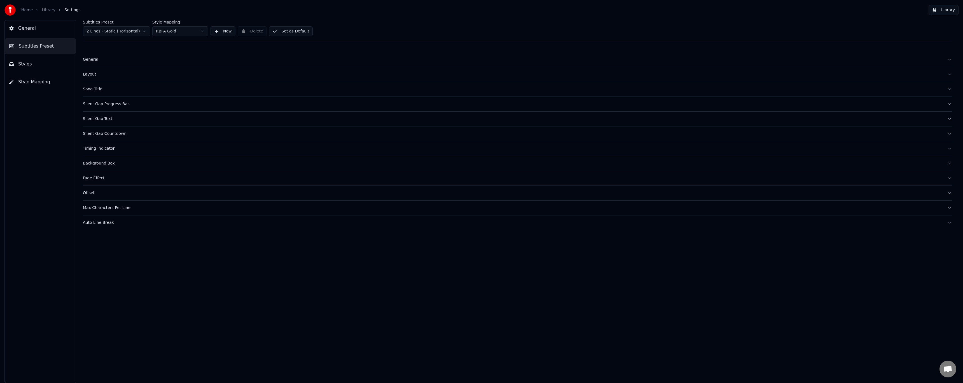
click at [104, 119] on div "Silent Gap Text" at bounding box center [513, 119] width 860 height 6
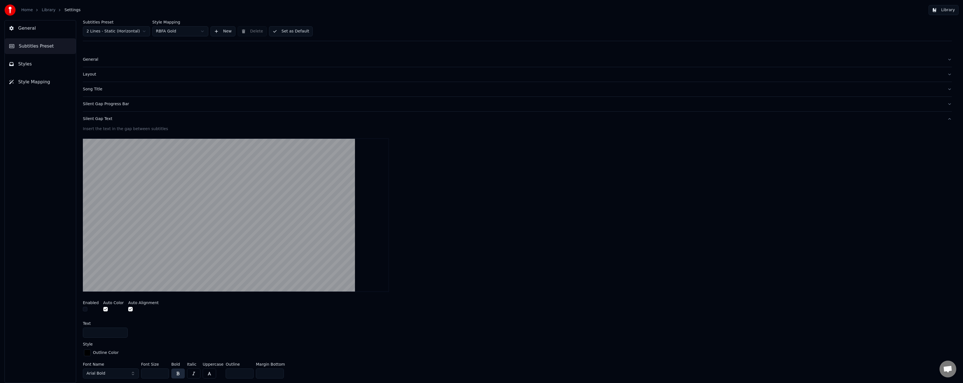
click at [104, 119] on div "Silent Gap Text" at bounding box center [513, 119] width 860 height 6
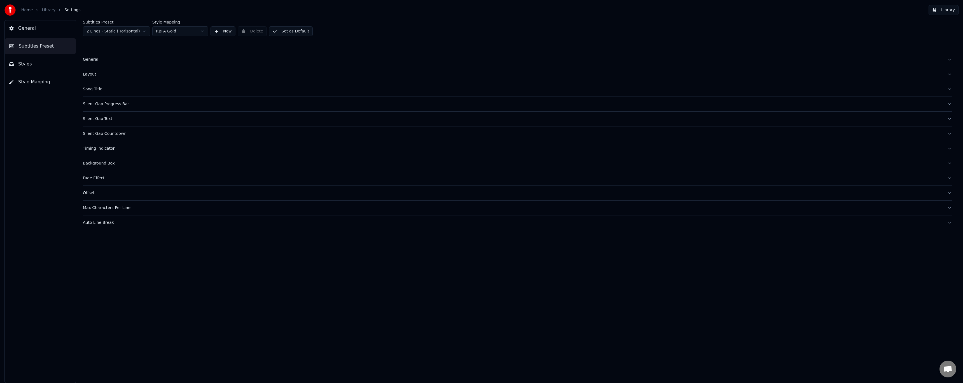
click at [105, 149] on div "Timing Indicator" at bounding box center [513, 149] width 860 height 6
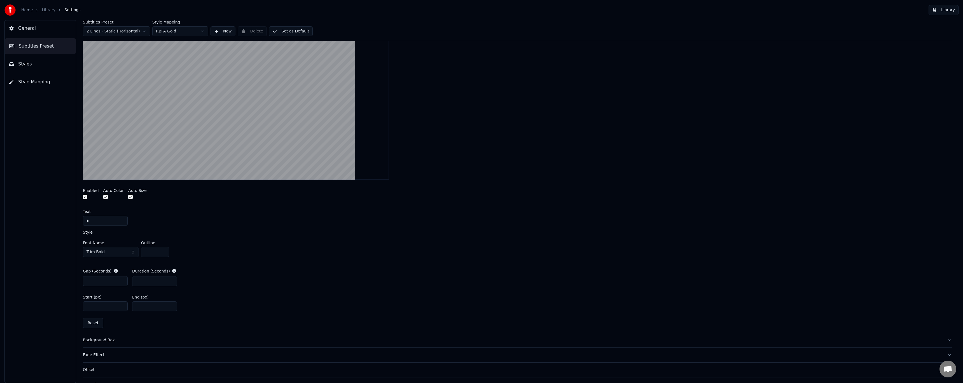
scroll to position [170, 0]
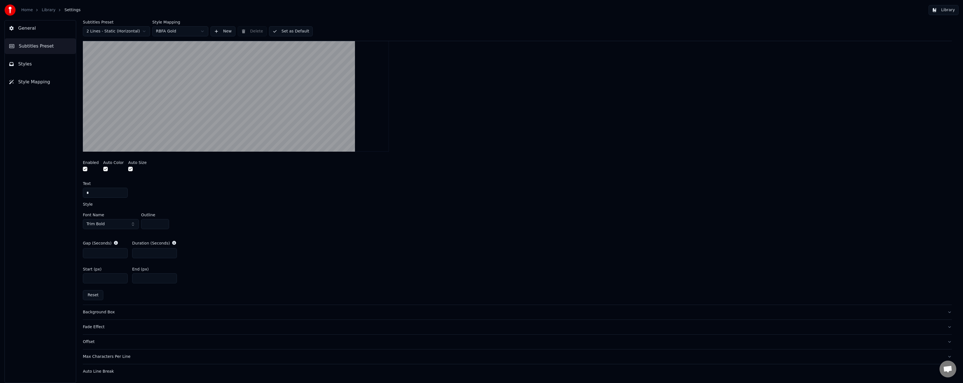
click at [99, 277] on input "****" at bounding box center [105, 278] width 45 height 10
click at [242, 240] on div "Gap (Seconds) * Duration (Seconds) *" at bounding box center [517, 249] width 869 height 27
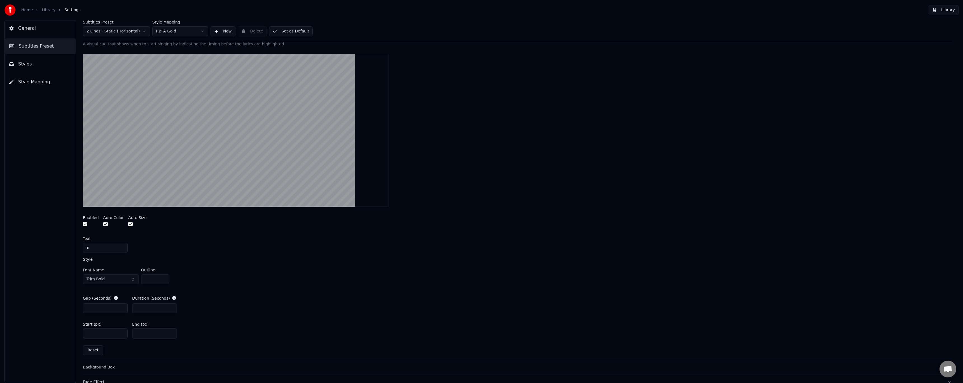
scroll to position [132, 0]
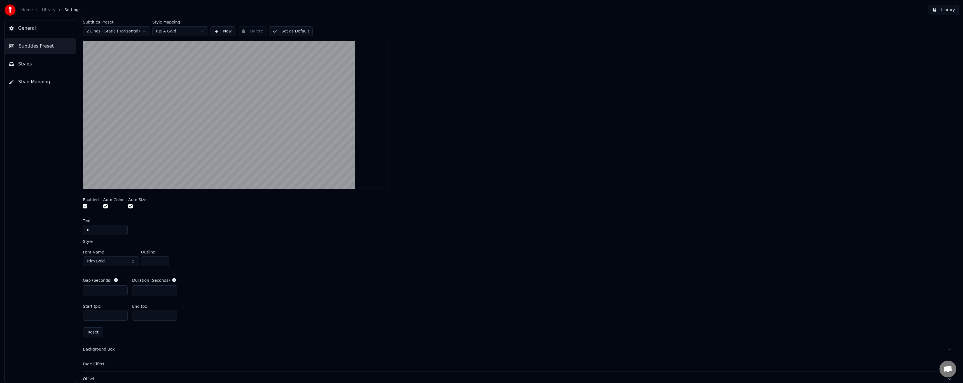
drag, startPoint x: 102, startPoint y: 316, endPoint x: 62, endPoint y: 313, distance: 39.3
click at [62, 313] on div "General Subtitles Preset Styles Style Mapping Subtitles Preset 2 Lines - Static…" at bounding box center [481, 201] width 963 height 363
drag, startPoint x: 89, startPoint y: 316, endPoint x: 67, endPoint y: 315, distance: 21.6
click at [68, 316] on div "General Subtitles Preset Styles Style Mapping Subtitles Preset 2 Lines - Static…" at bounding box center [481, 201] width 963 height 363
type input "****"
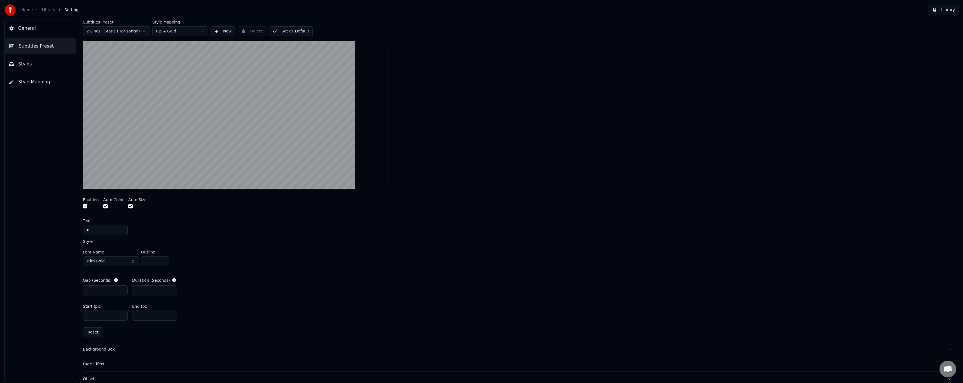
click at [234, 298] on div "Gap (Seconds) * Duration (Seconds) *" at bounding box center [517, 286] width 869 height 27
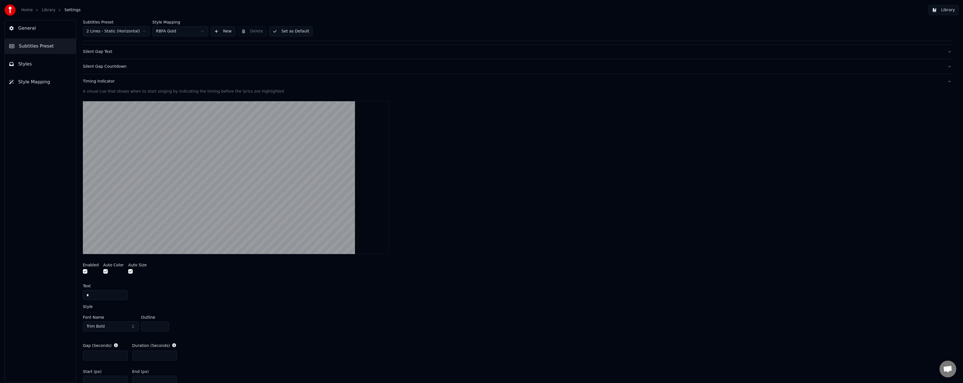
scroll to position [0, 0]
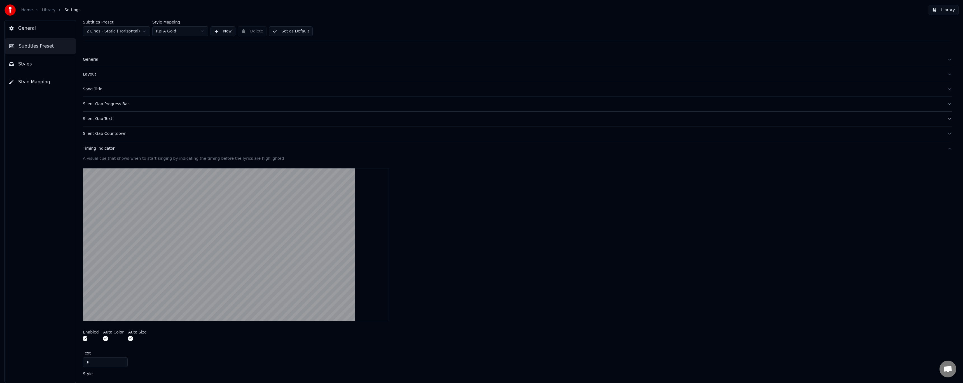
click at [106, 149] on div "Timing Indicator" at bounding box center [513, 149] width 860 height 6
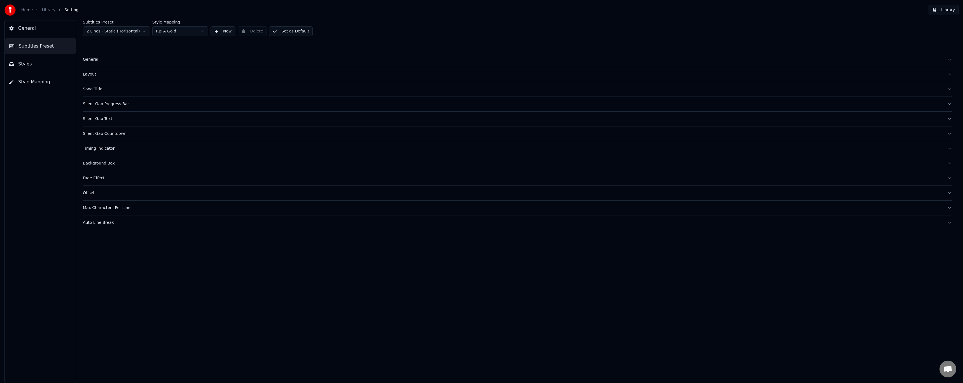
click at [112, 136] on div "Silent Gap Countdown" at bounding box center [513, 134] width 860 height 6
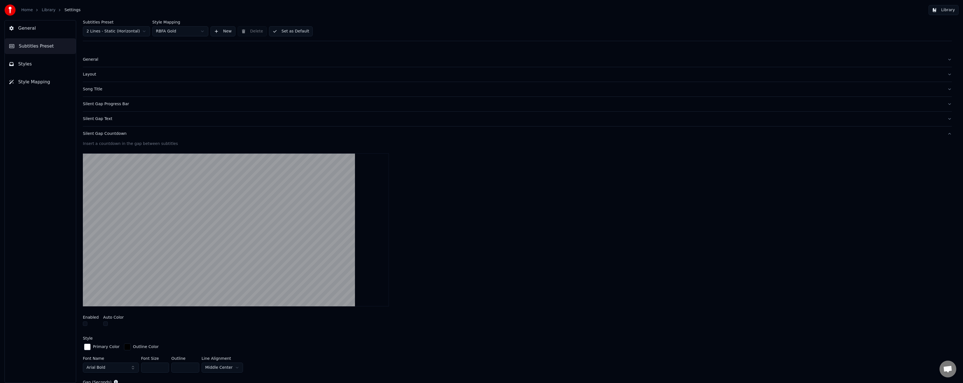
click at [118, 134] on div "Silent Gap Countdown" at bounding box center [513, 134] width 860 height 6
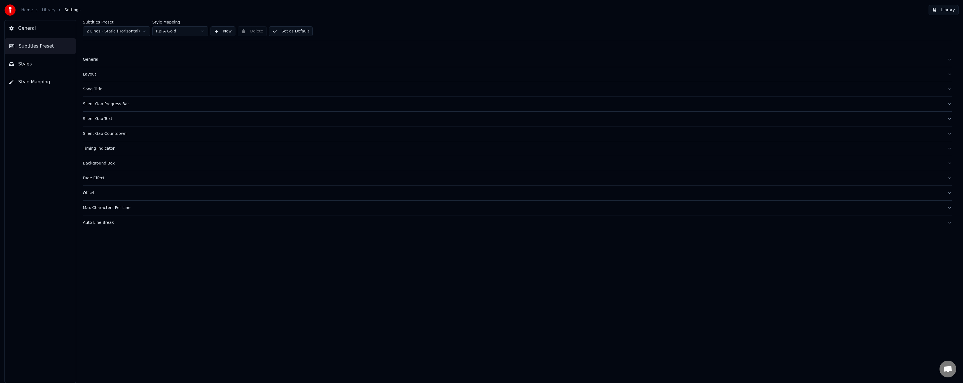
click at [106, 121] on div "Silent Gap Text" at bounding box center [513, 119] width 860 height 6
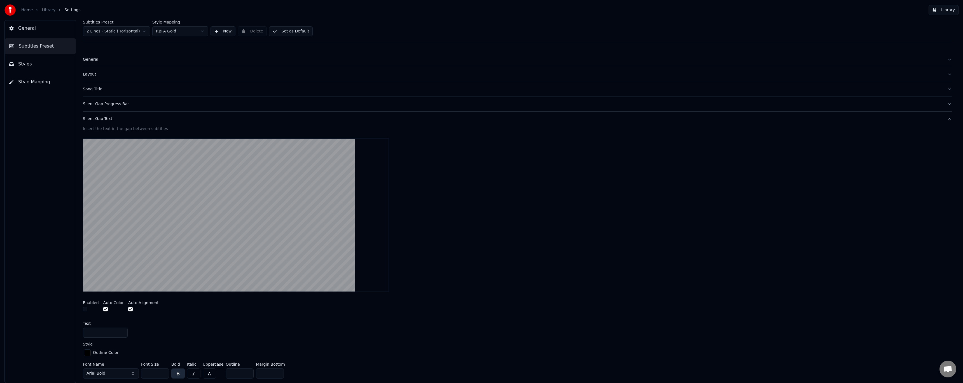
click at [108, 120] on div "Silent Gap Text" at bounding box center [513, 119] width 860 height 6
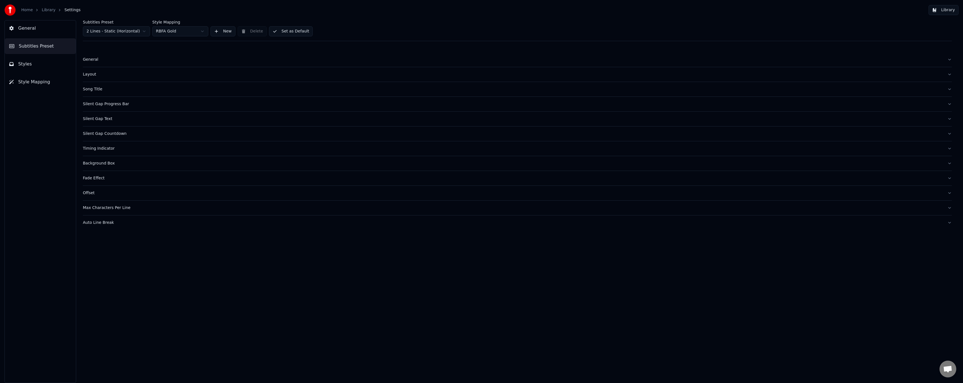
click at [111, 149] on div "Timing Indicator" at bounding box center [513, 149] width 860 height 6
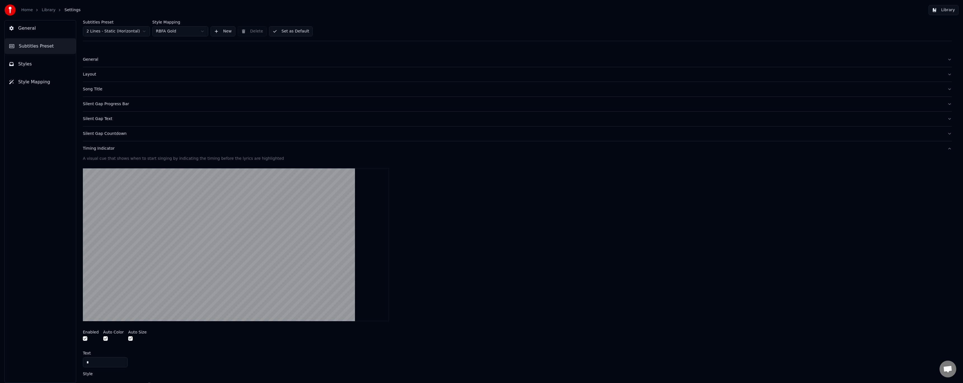
click at [109, 148] on div "Timing Indicator" at bounding box center [513, 149] width 860 height 6
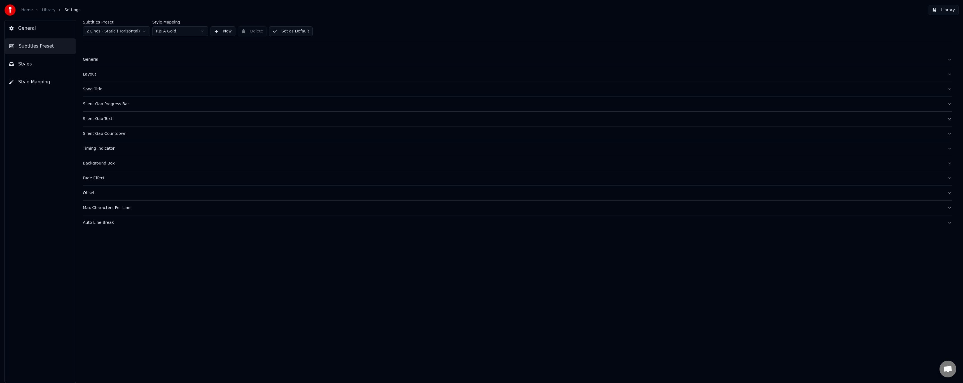
click at [107, 148] on div "Timing Indicator" at bounding box center [513, 149] width 860 height 6
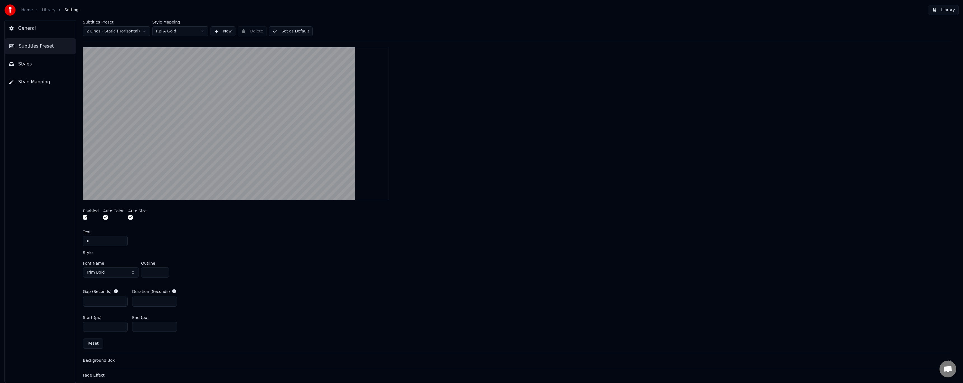
scroll to position [131, 0]
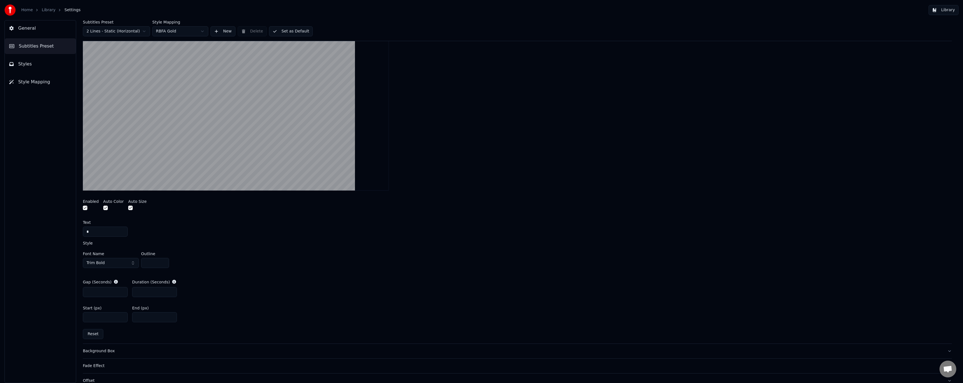
click at [171, 291] on input "*" at bounding box center [154, 292] width 45 height 10
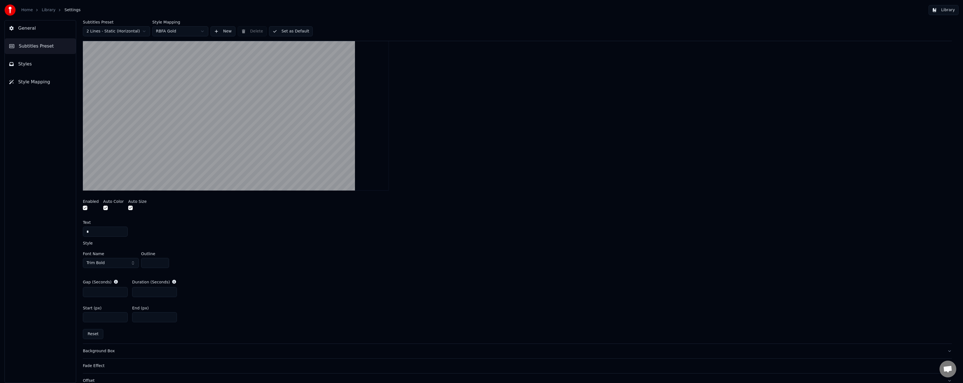
click at [171, 291] on input "*" at bounding box center [154, 292] width 45 height 10
type input "**"
click at [171, 291] on input "**" at bounding box center [154, 292] width 45 height 10
click at [195, 291] on div "Gap (Seconds) * Duration (Seconds) **" at bounding box center [517, 288] width 869 height 27
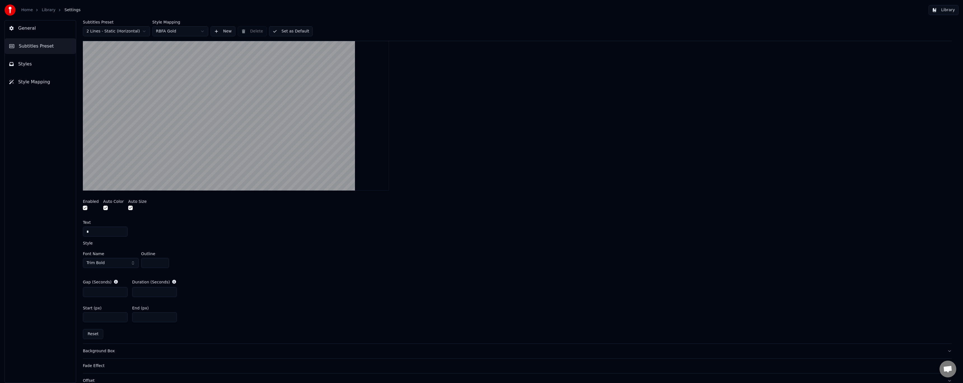
click at [195, 290] on div "Gap (Seconds) * Duration (Seconds) **" at bounding box center [517, 288] width 869 height 27
click at [46, 9] on link "Library" at bounding box center [49, 10] width 14 height 6
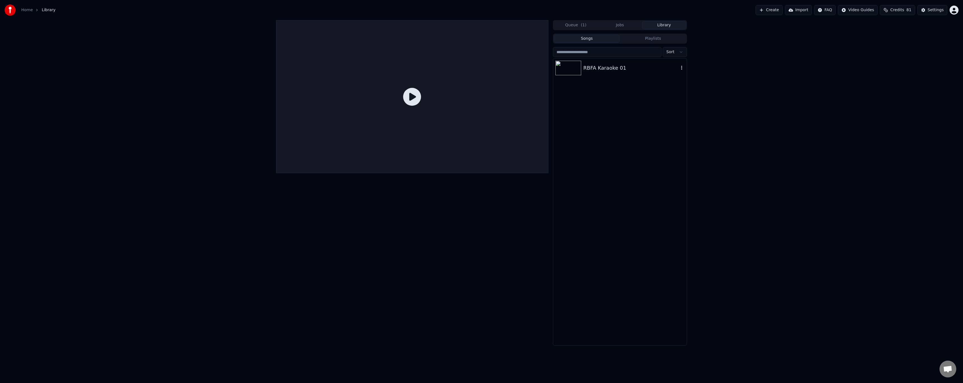
click at [611, 71] on div "RBFA Karaoke 01" at bounding box center [630, 68] width 95 height 8
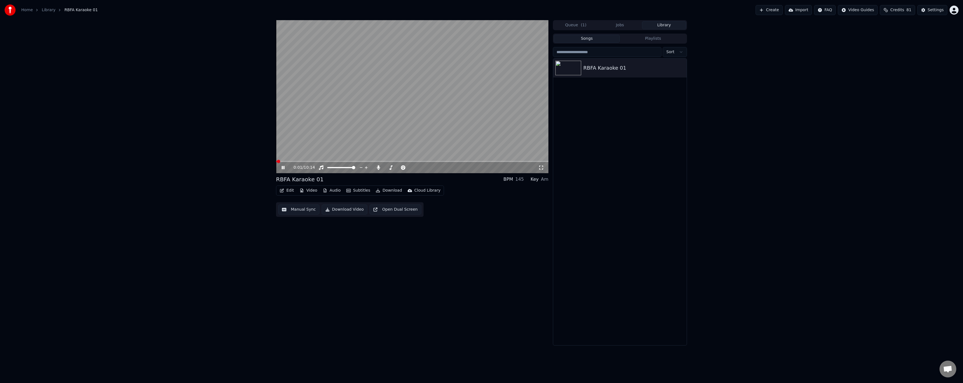
click at [308, 161] on span at bounding box center [412, 161] width 272 height 1
click at [292, 161] on video at bounding box center [412, 96] width 272 height 153
click at [292, 161] on span at bounding box center [292, 161] width 32 height 1
click at [282, 166] on icon at bounding box center [282, 168] width 3 height 4
click at [282, 166] on icon at bounding box center [283, 167] width 3 height 3
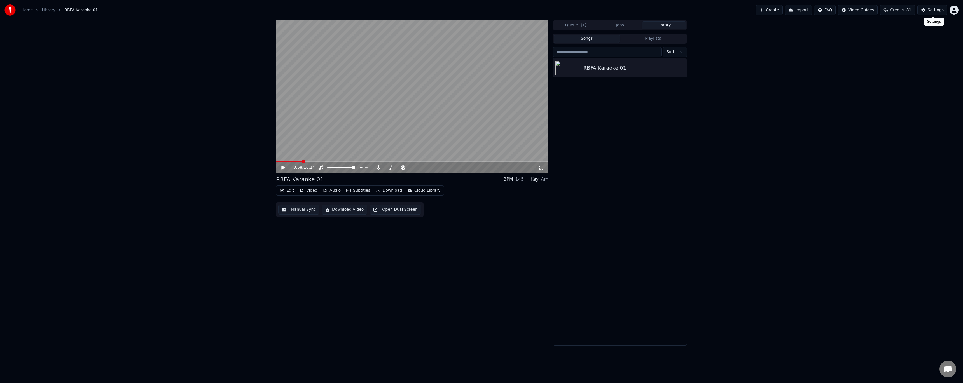
click at [933, 10] on div "Settings" at bounding box center [935, 10] width 16 height 6
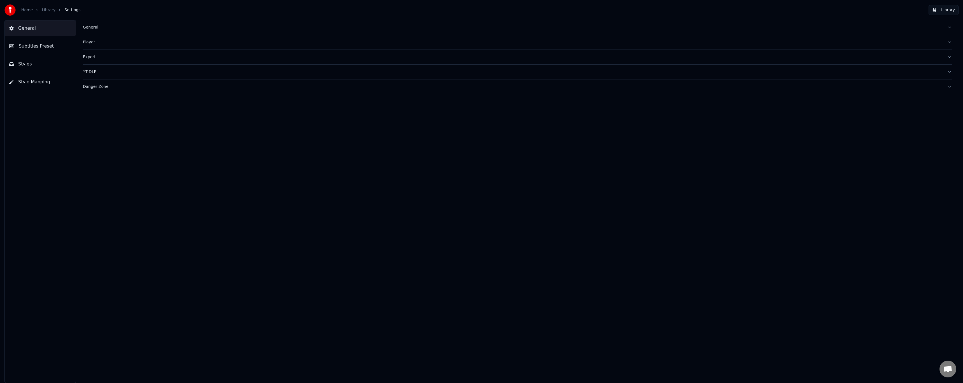
click at [37, 46] on span "Subtitles Preset" at bounding box center [36, 46] width 35 height 7
